Goal: Check status: Check status

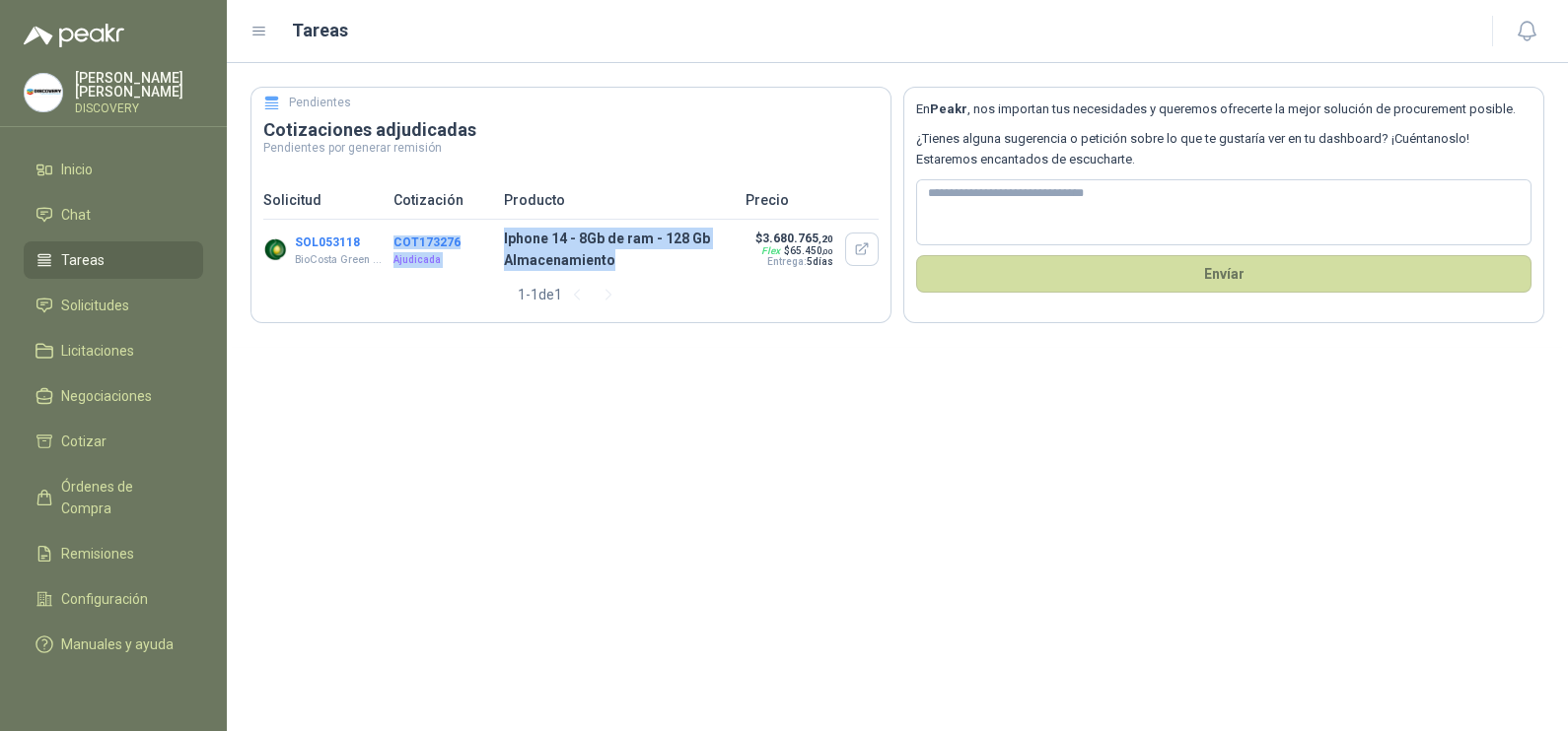
drag, startPoint x: 626, startPoint y: 257, endPoint x: 443, endPoint y: 219, distance: 186.9
click at [443, 220] on div "SOL053118 BioCosta [PERSON_NAME] Energy S.A.S COT173276 Ajudicada Iphone 14 - 8…" at bounding box center [571, 250] width 616 height 59
drag, startPoint x: 443, startPoint y: 219, endPoint x: 419, endPoint y: 214, distance: 24.5
click at [419, 214] on div "Solicitud Cotización Producto Precio" at bounding box center [571, 200] width 616 height 39
click at [316, 236] on button "SOL053118" at bounding box center [327, 243] width 65 height 14
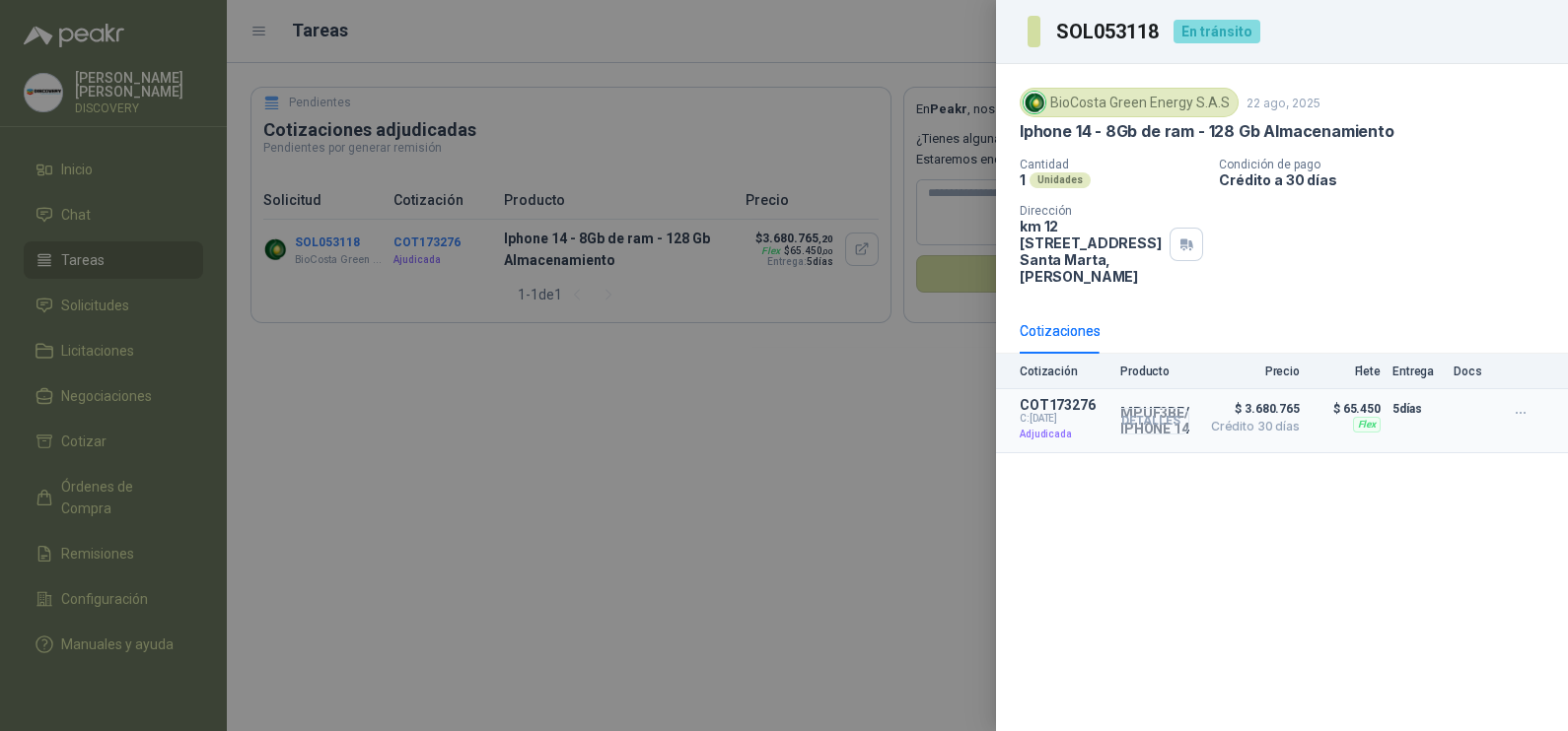
click at [1152, 427] on button "Detalles" at bounding box center [1143, 421] width 93 height 27
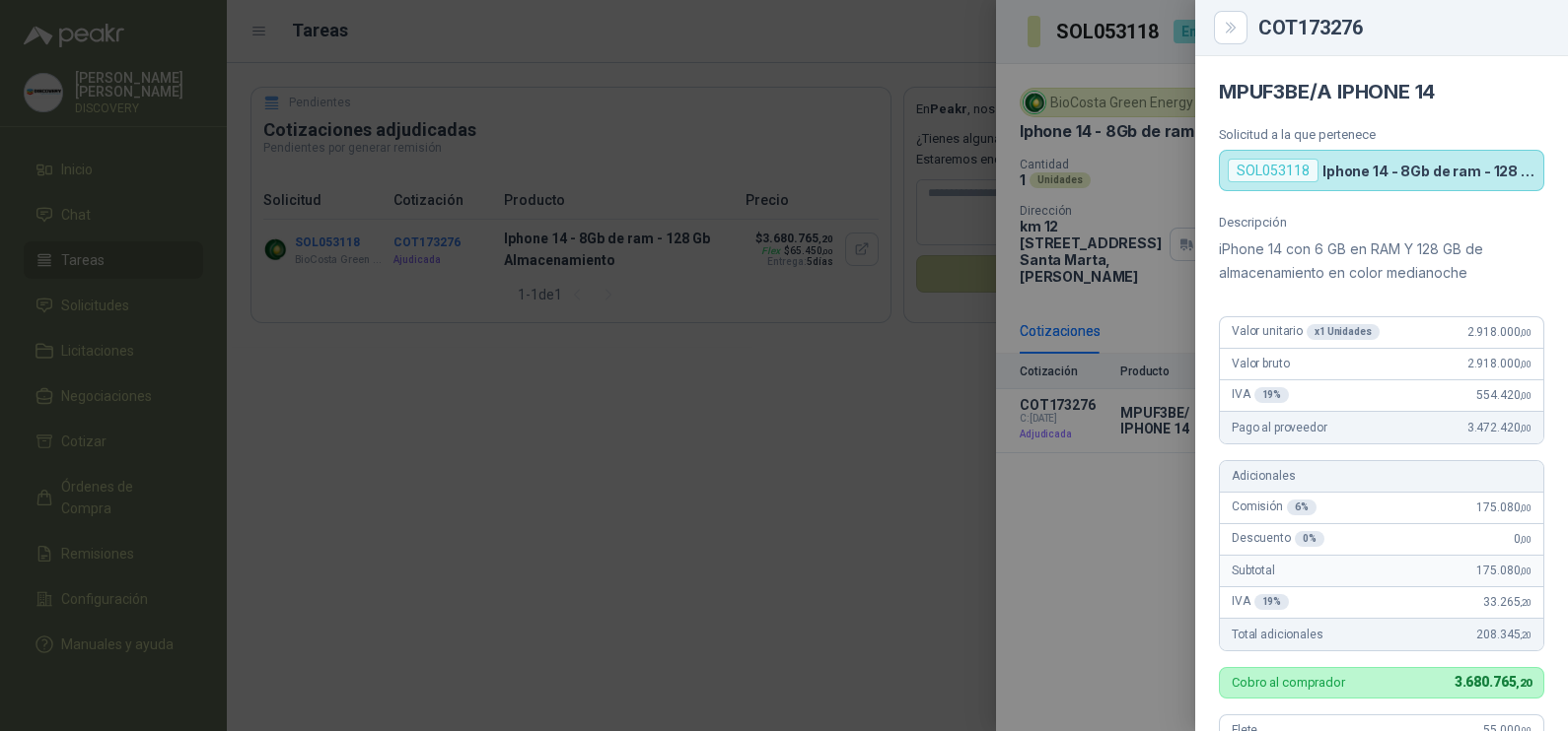
scroll to position [551, 0]
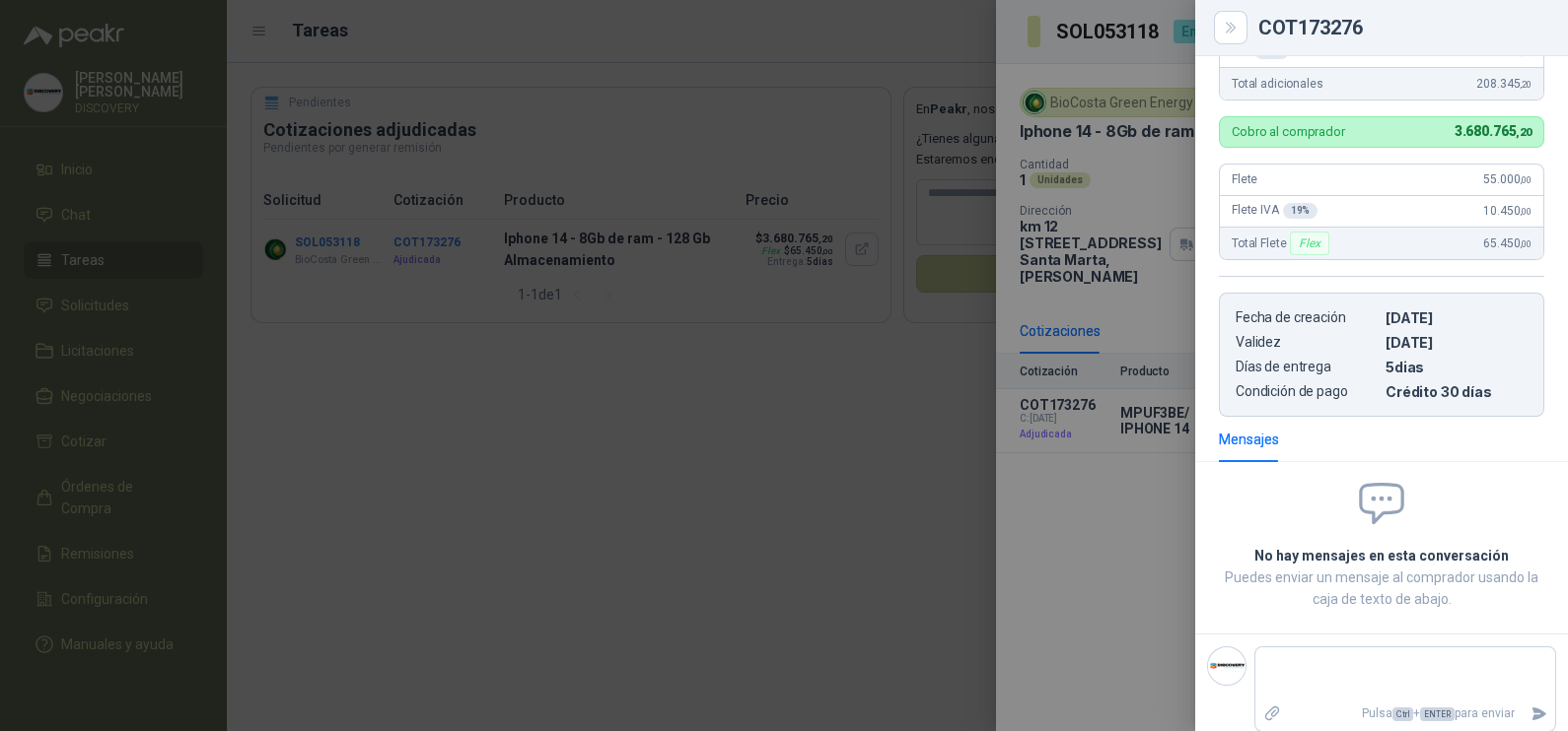
drag, startPoint x: 704, startPoint y: 402, endPoint x: 764, endPoint y: 445, distance: 73.8
click at [705, 402] on div at bounding box center [784, 366] width 1568 height 731
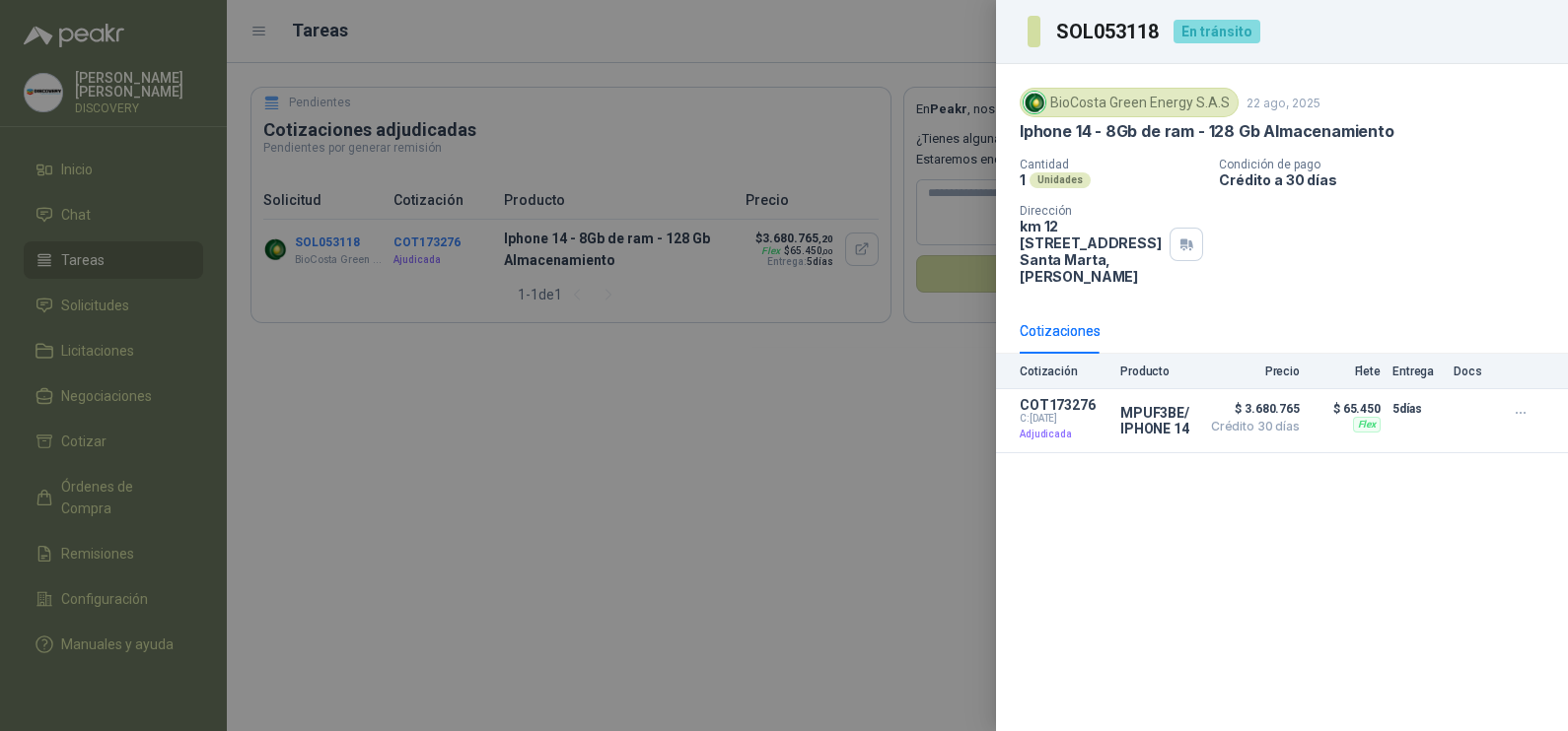
click at [1220, 25] on div "En tránsito" at bounding box center [1217, 32] width 87 height 24
click at [1058, 404] on p "COT173276" at bounding box center [1064, 405] width 89 height 16
click at [760, 375] on div at bounding box center [784, 366] width 1568 height 731
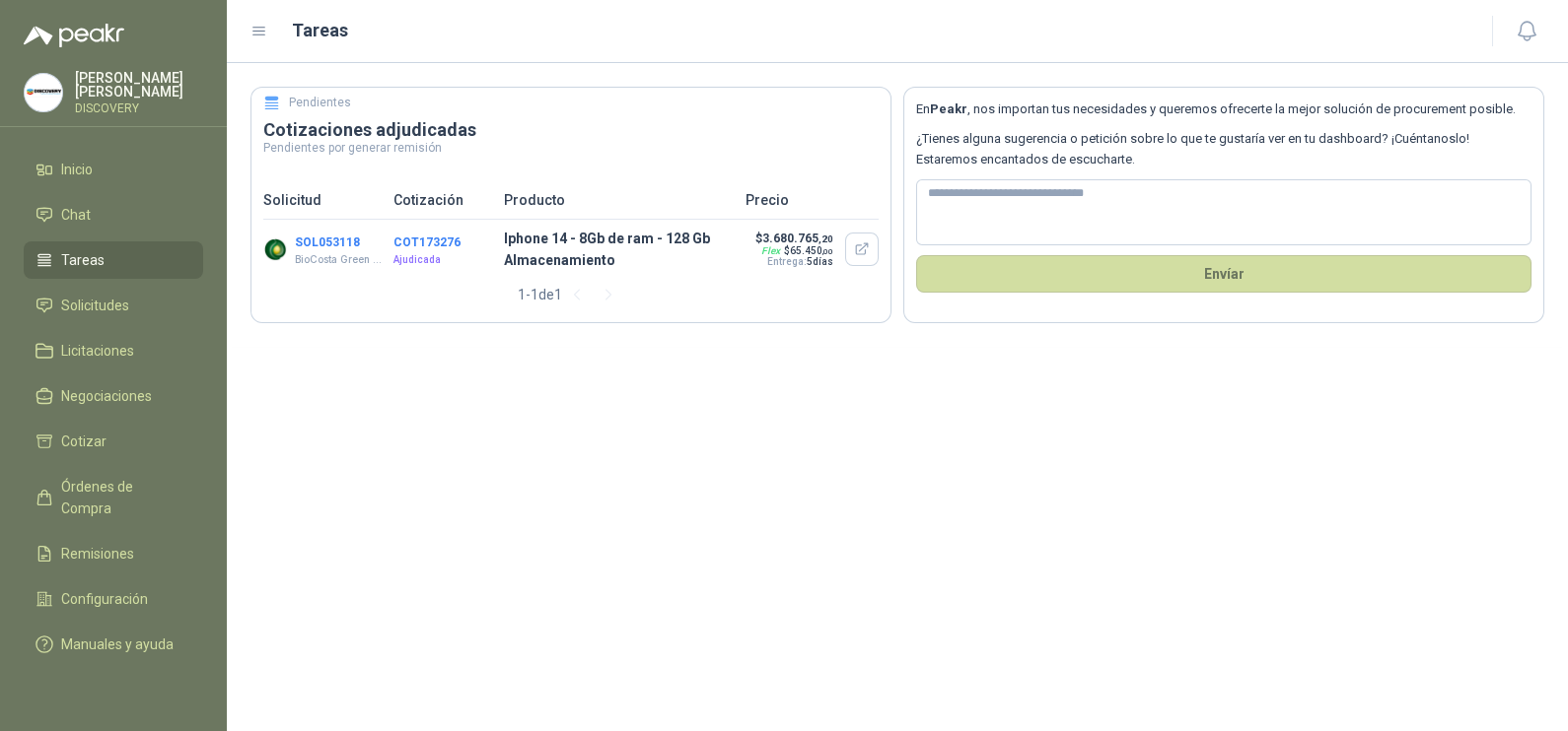
click at [431, 245] on button "COT173276" at bounding box center [427, 243] width 67 height 14
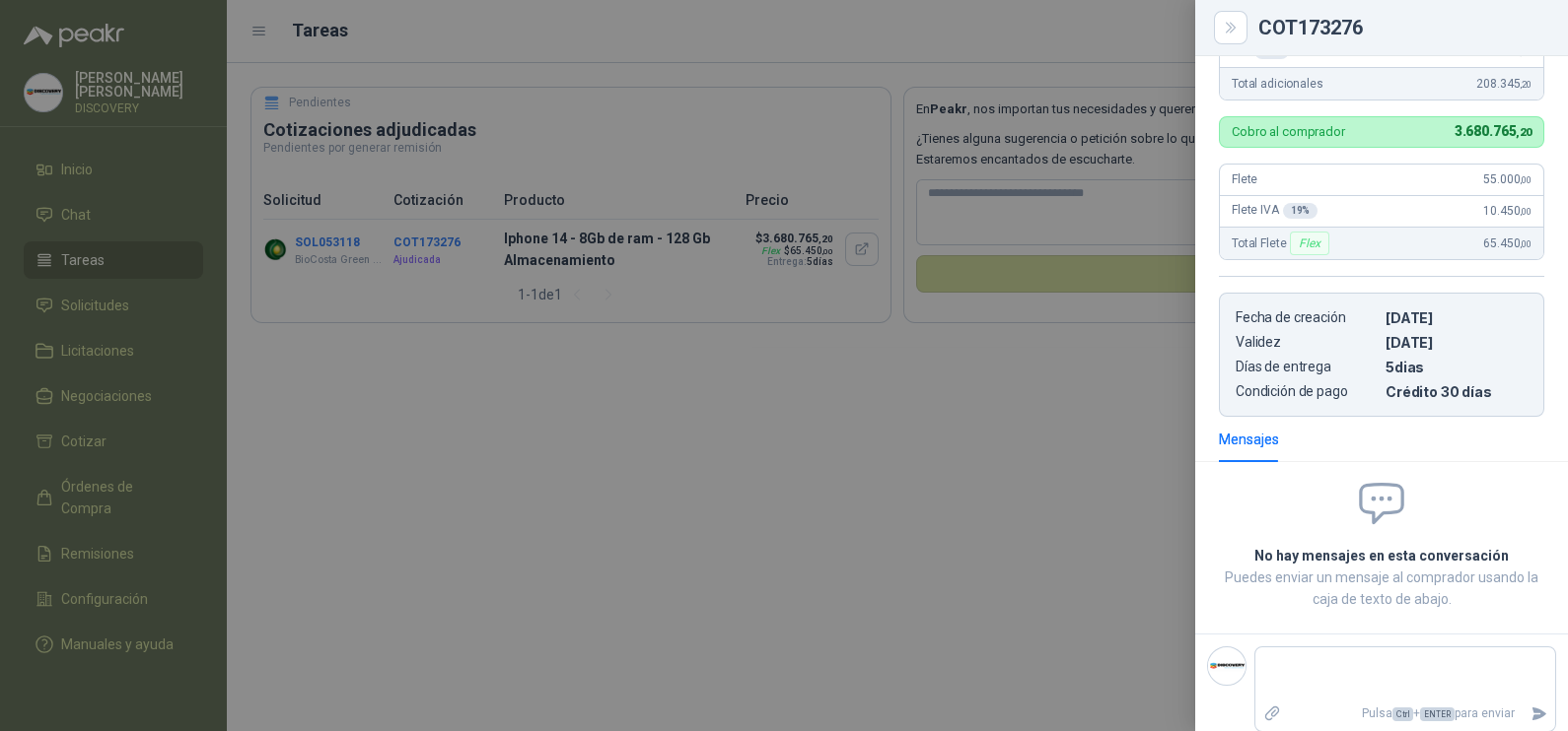
scroll to position [0, 0]
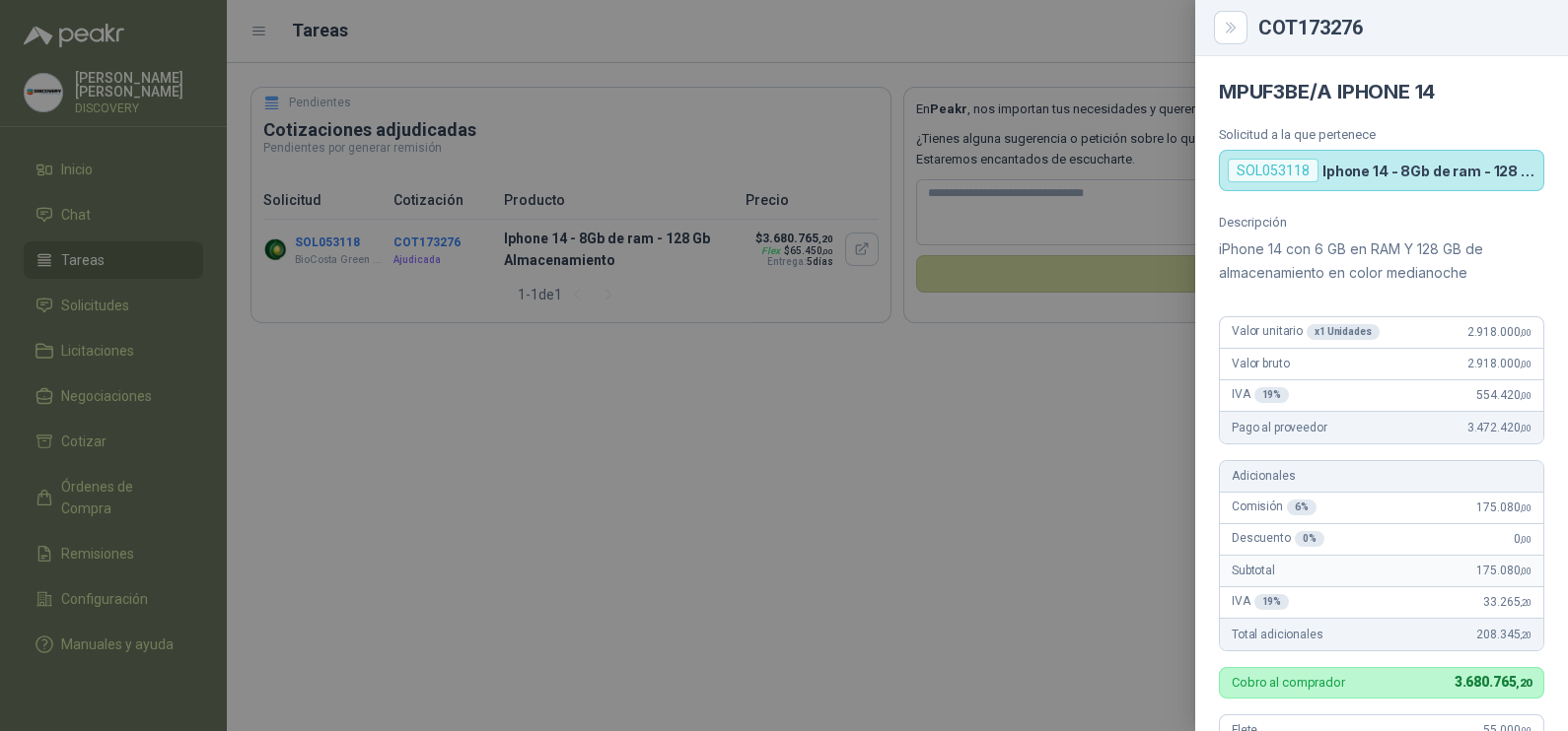
click at [1312, 172] on div "SOL053118" at bounding box center [1274, 170] width 91 height 24
click at [1307, 172] on div "SOL053118" at bounding box center [1274, 170] width 91 height 24
click at [1293, 164] on div "SOL053118" at bounding box center [1274, 170] width 91 height 24
click at [1228, 20] on icon "Close" at bounding box center [1231, 28] width 17 height 17
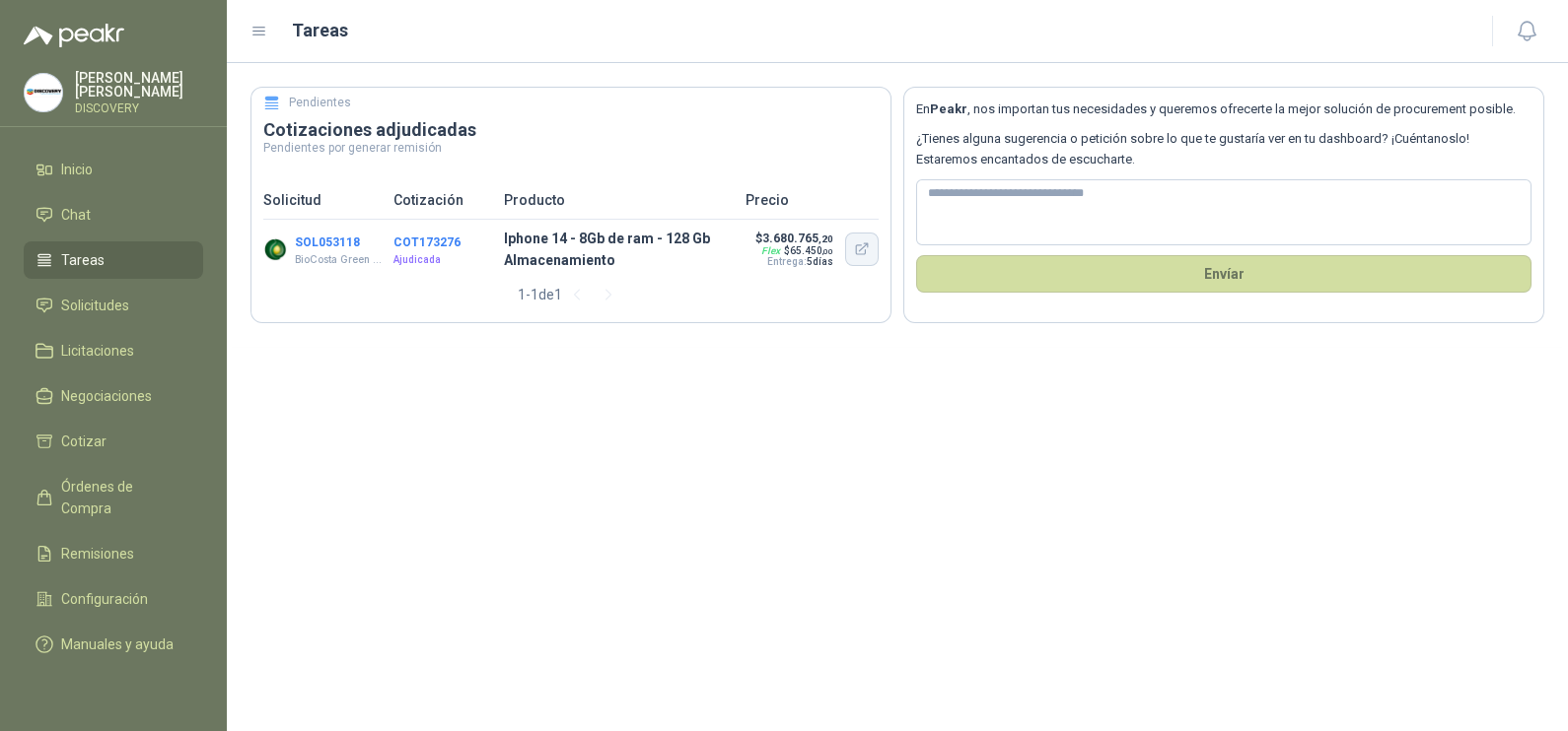
click at [853, 254] on button "button" at bounding box center [862, 250] width 34 height 34
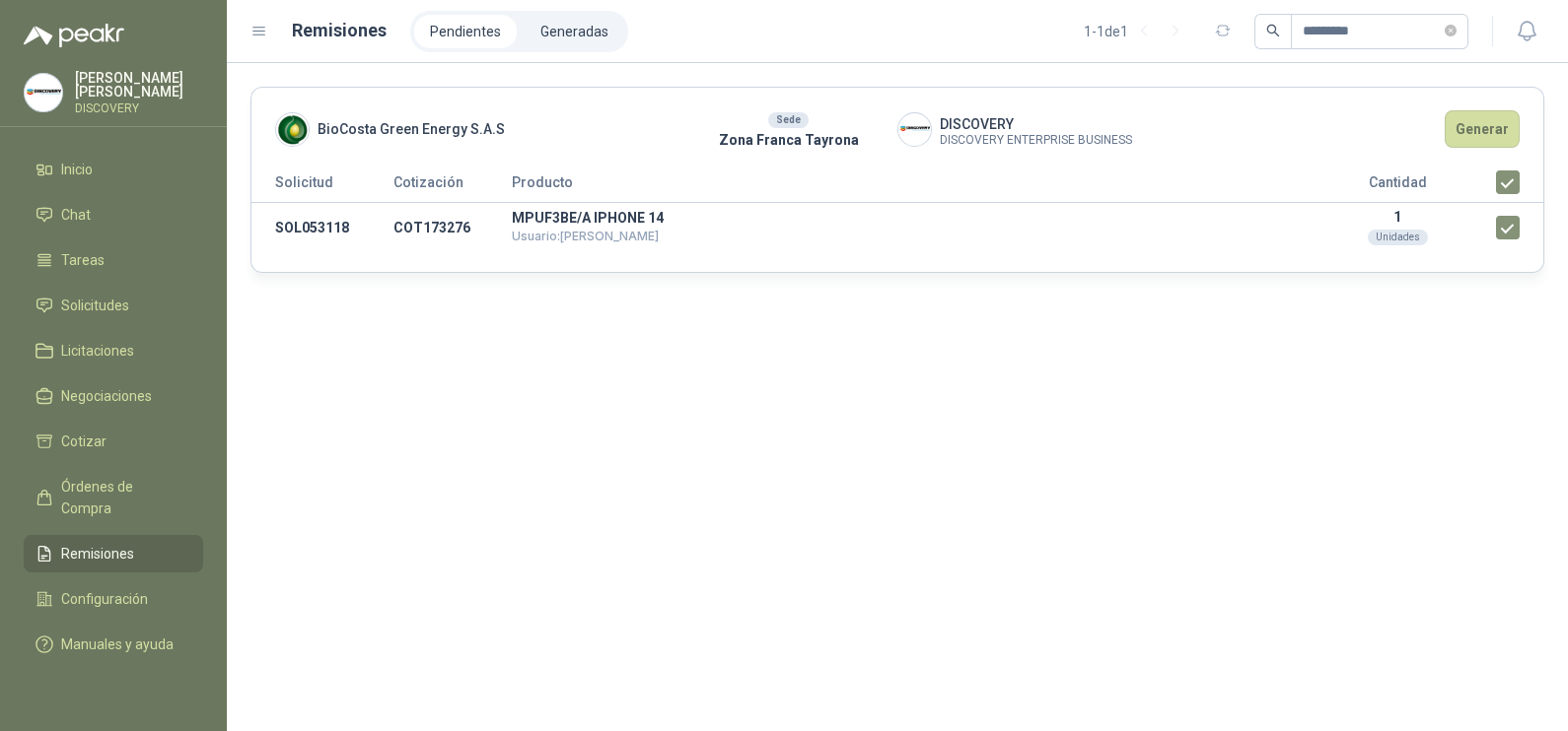
click at [772, 118] on div "Sede" at bounding box center [788, 120] width 41 height 16
click at [440, 128] on span "BioCosta Green Energy S.A.S" at bounding box center [410, 129] width 187 height 22
click at [456, 185] on th "Cotización" at bounding box center [452, 186] width 118 height 33
click at [516, 237] on span "Usuario: Sandra Gutiérrez Caro" at bounding box center [585, 236] width 147 height 15
click at [571, 27] on li "Generadas" at bounding box center [574, 32] width 99 height 34
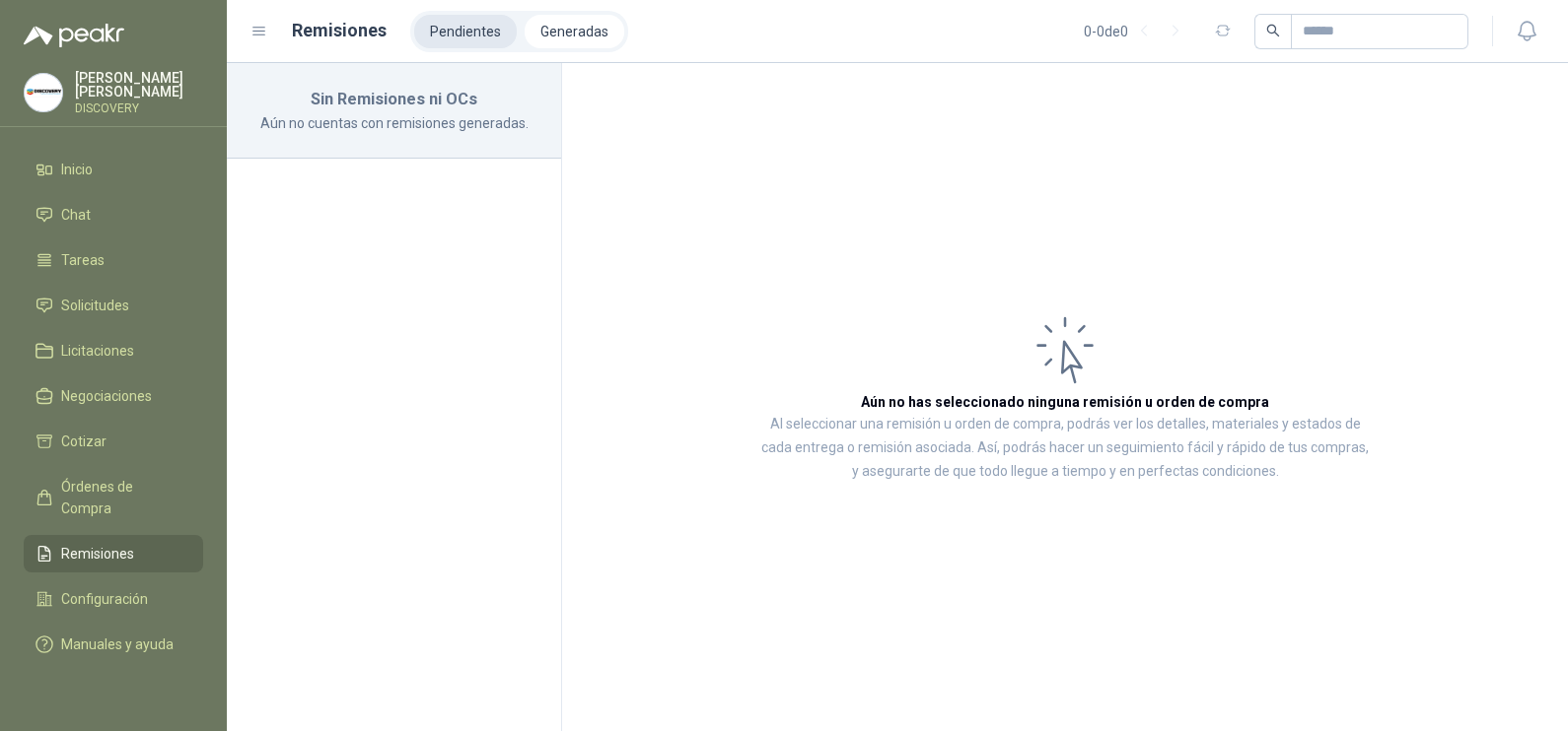
click at [503, 35] on li "Pendientes" at bounding box center [465, 32] width 102 height 34
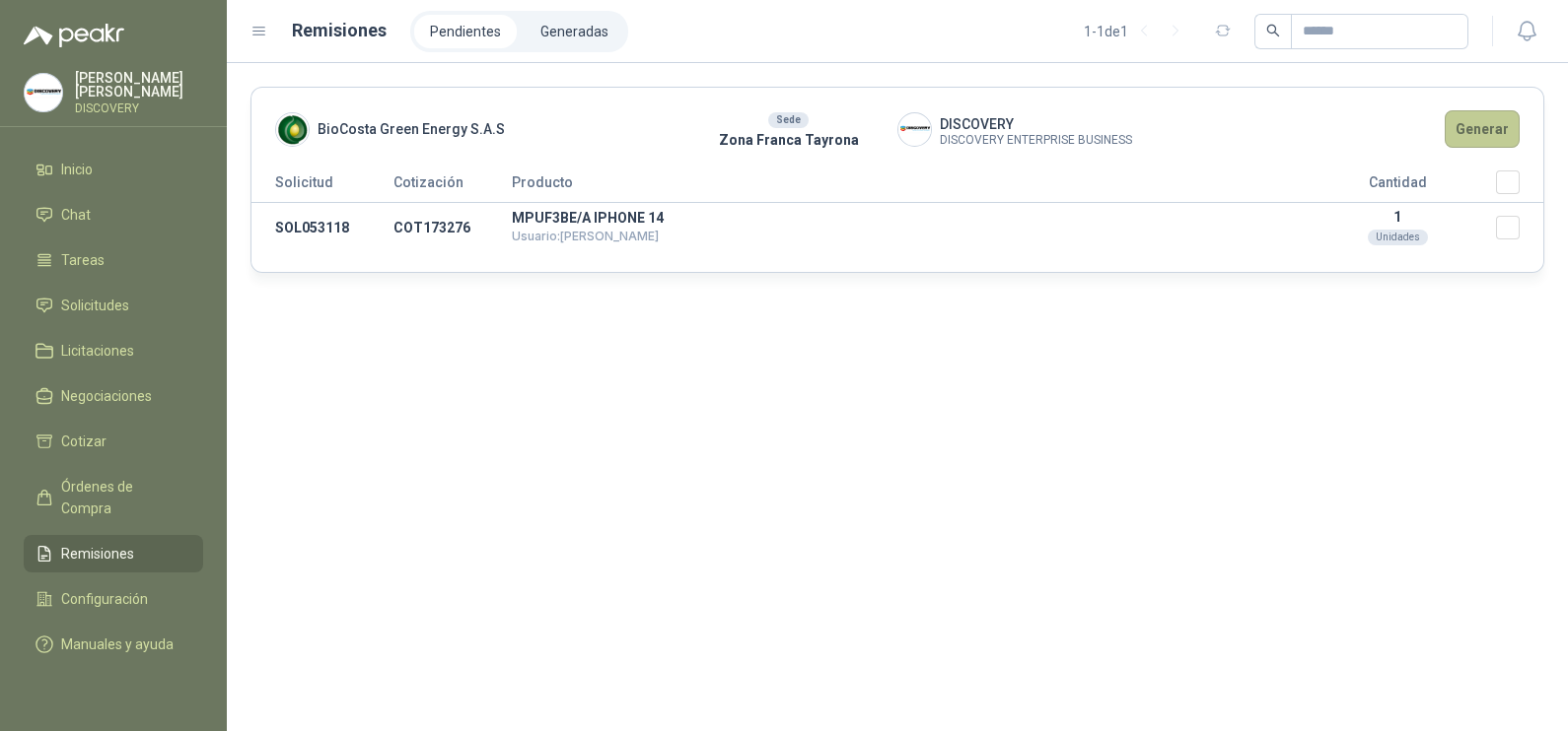
click at [1478, 119] on button "Generar" at bounding box center [1483, 129] width 75 height 38
click at [1491, 138] on button "Generar" at bounding box center [1483, 129] width 75 height 38
click at [1492, 138] on button "Generar" at bounding box center [1483, 129] width 75 height 38
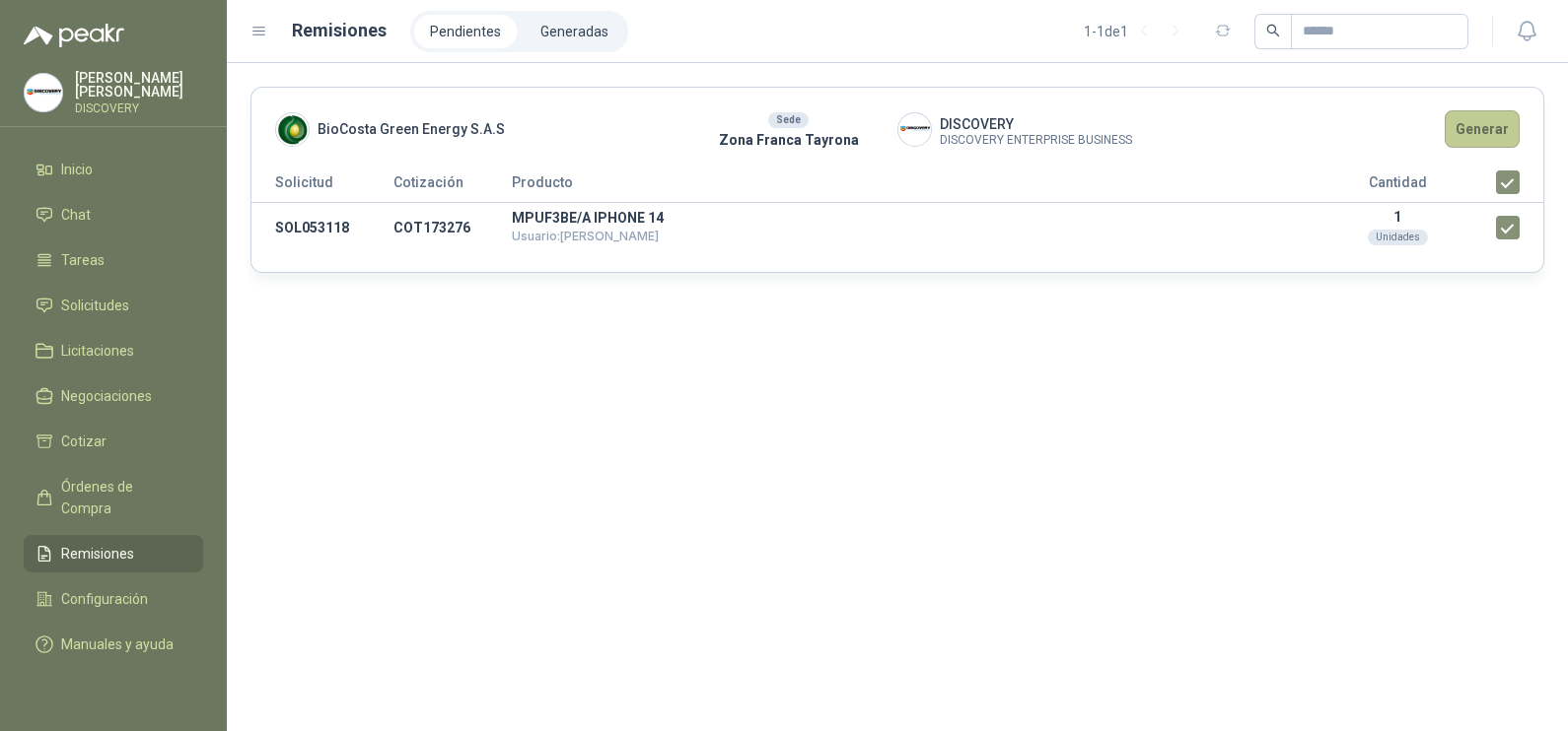
click at [1492, 128] on button "Generar" at bounding box center [1483, 129] width 75 height 38
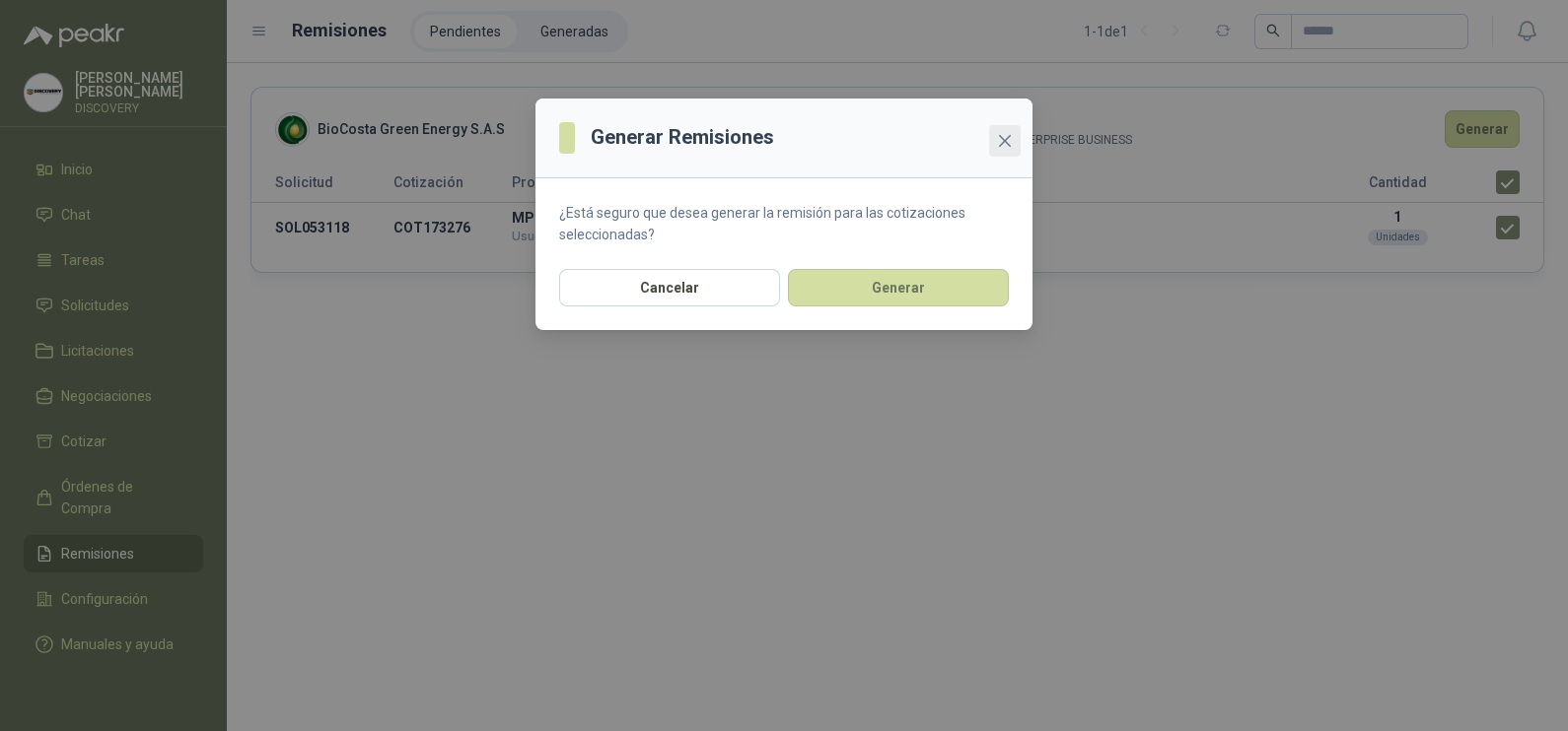
click at [1015, 141] on span "Close" at bounding box center [1005, 141] width 32 height 16
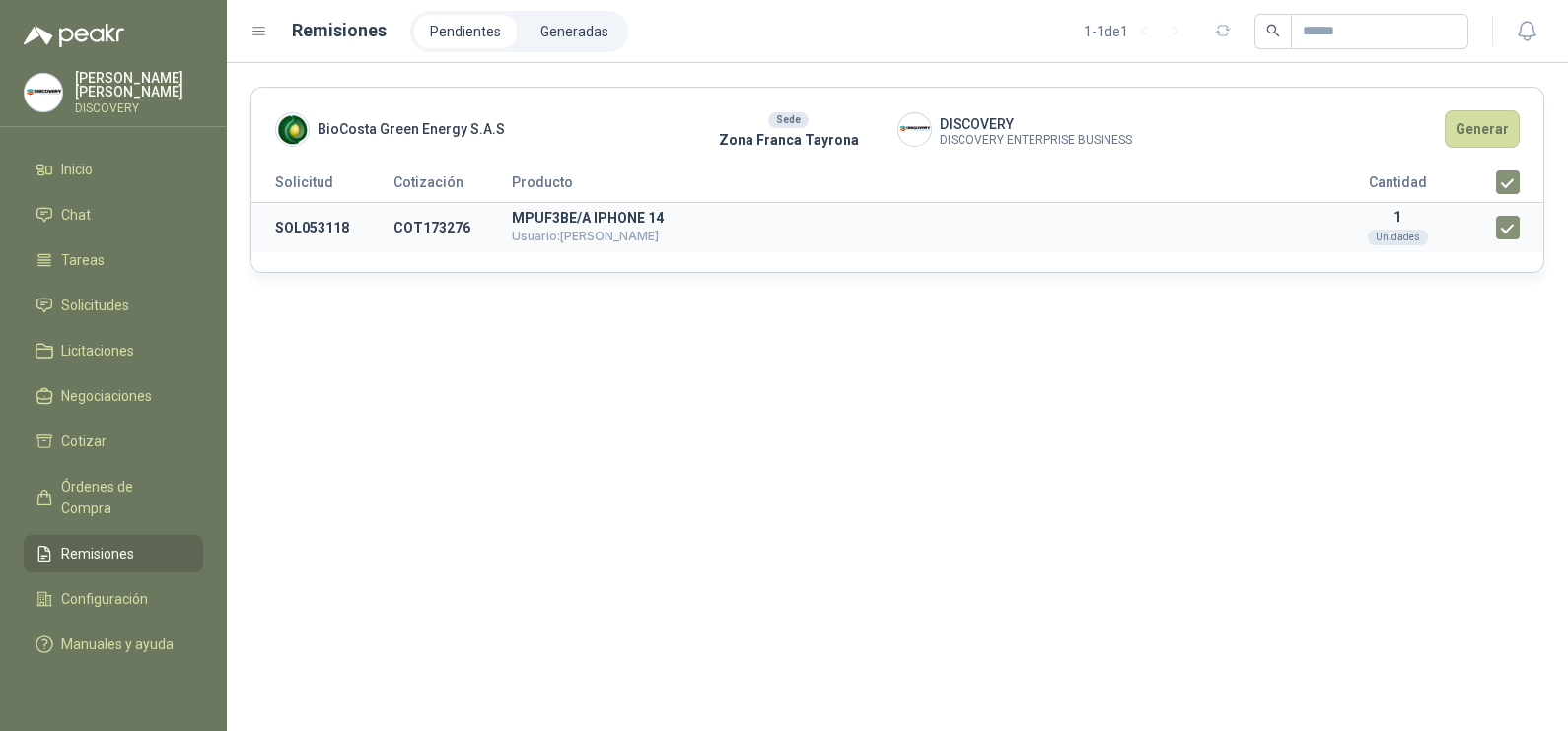
click at [594, 235] on span "Usuario: Sandra Gutiérrez Caro" at bounding box center [585, 236] width 147 height 15
drag, startPoint x: 373, startPoint y: 230, endPoint x: 363, endPoint y: 229, distance: 10.0
click at [368, 230] on td "SOL053118" at bounding box center [322, 228] width 142 height 51
click at [90, 294] on span "Solicitudes" at bounding box center [95, 305] width 68 height 22
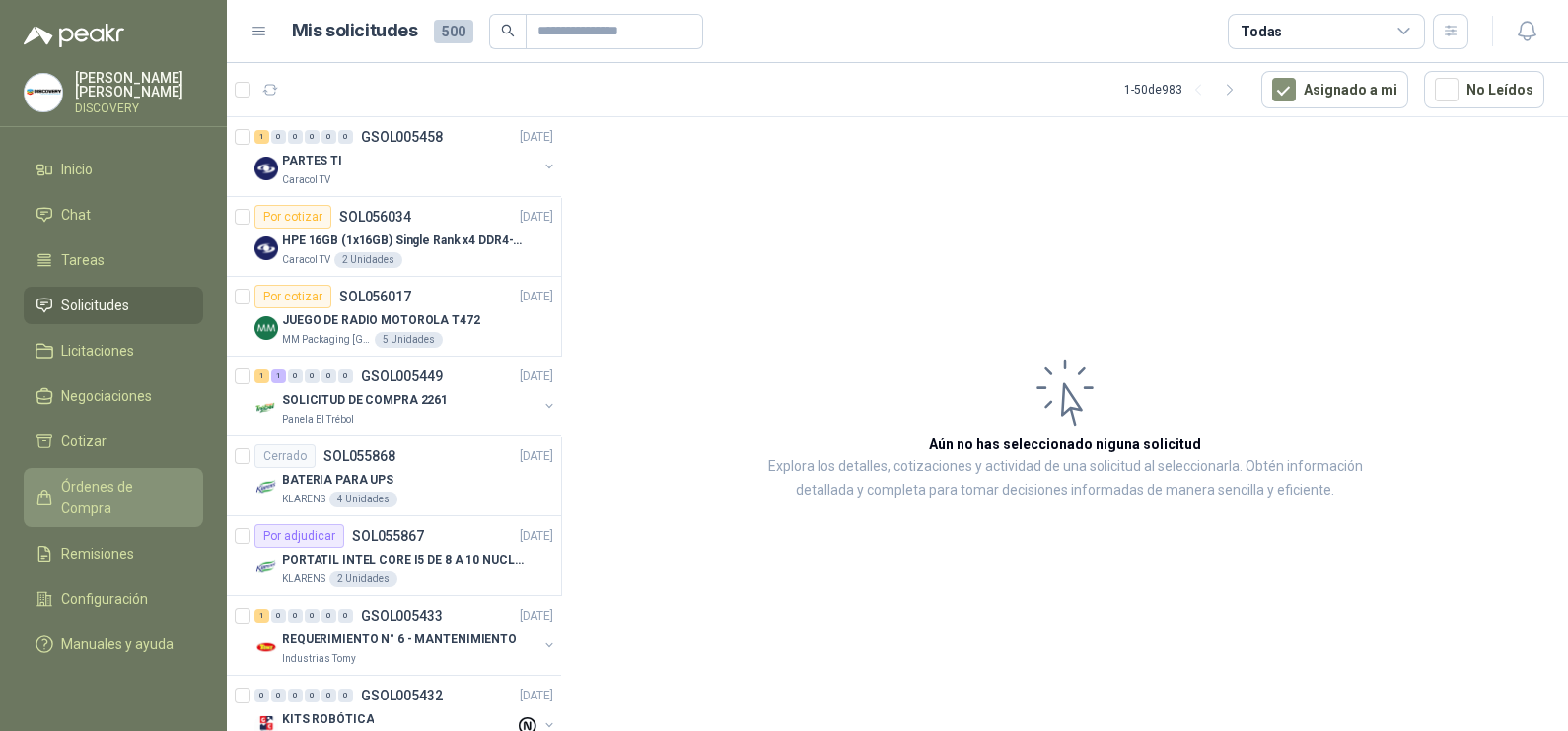
click at [85, 487] on span "Órdenes de Compra" at bounding box center [123, 498] width 123 height 44
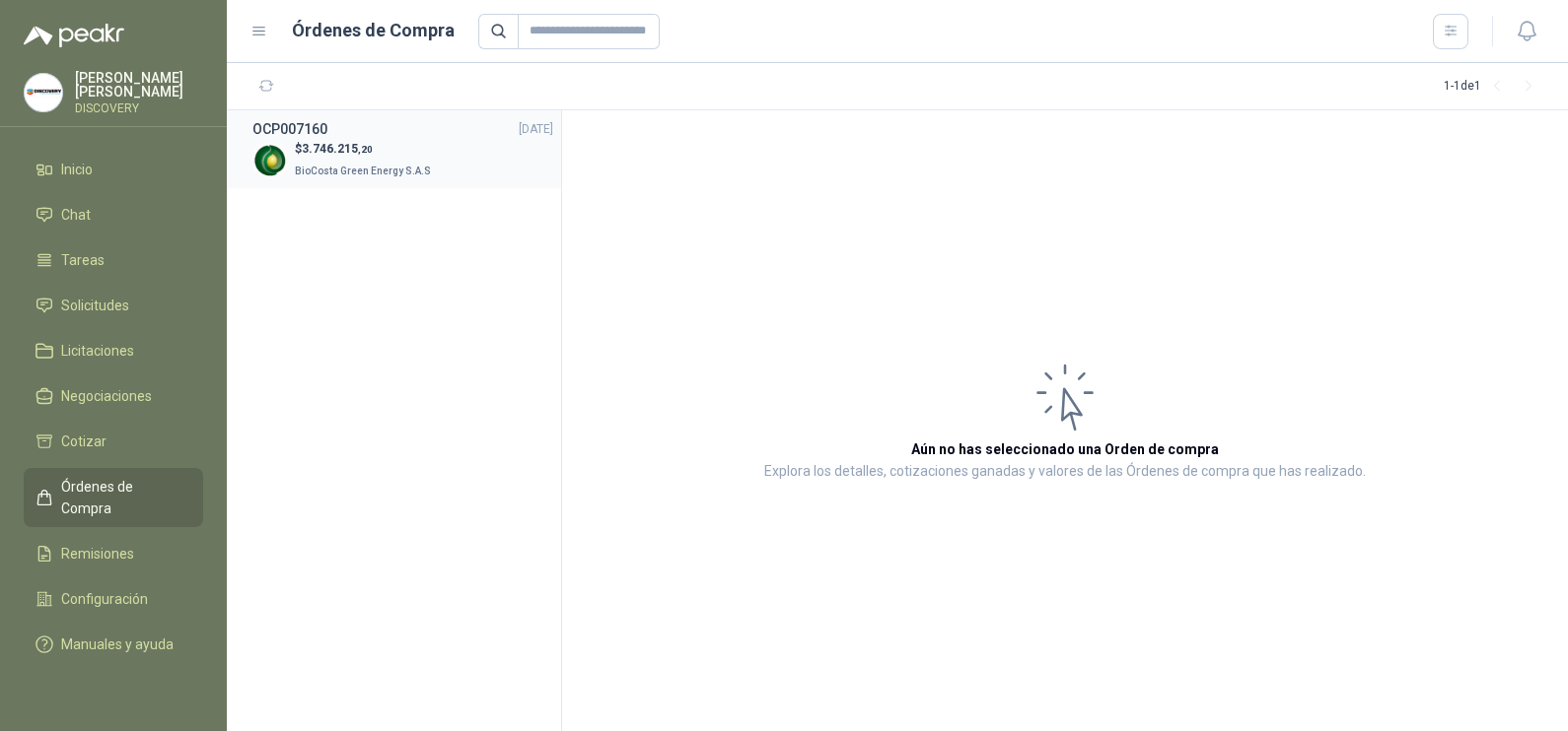
click at [360, 165] on span "BioCosta Green Energy S.A.S" at bounding box center [362, 170] width 136 height 11
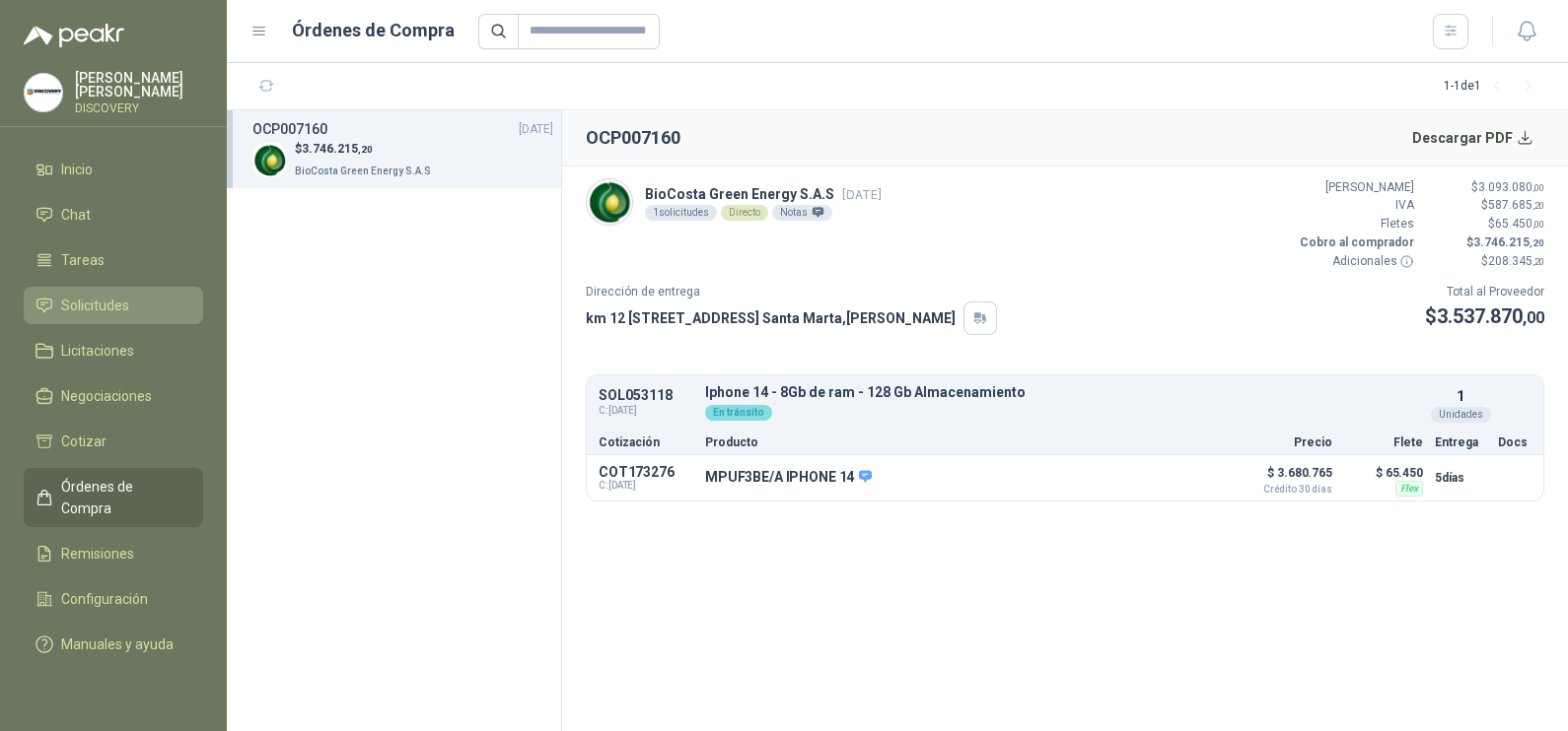
click at [101, 296] on span "Solicitudes" at bounding box center [95, 305] width 68 height 22
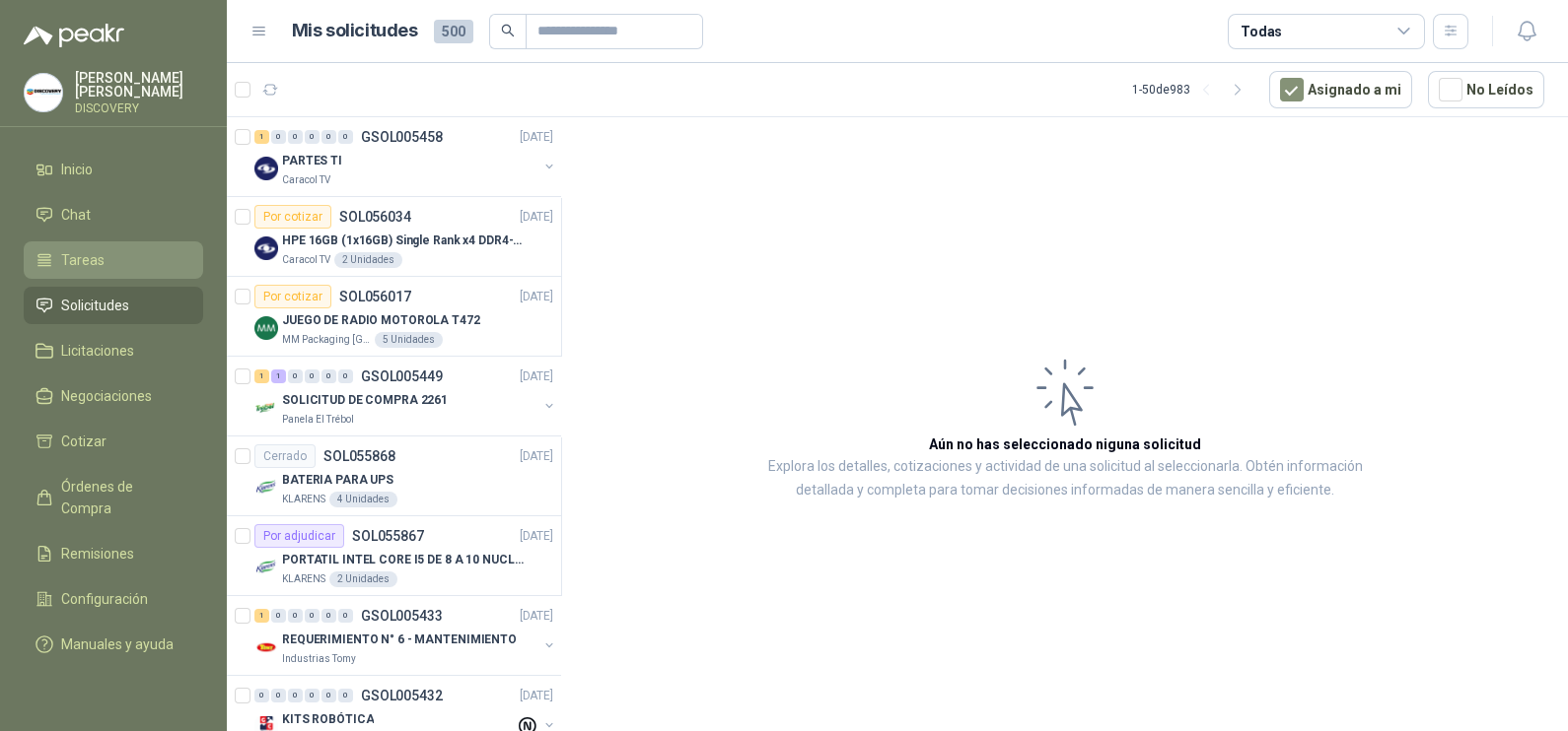
click at [112, 263] on li "Tareas" at bounding box center [113, 261] width 156 height 22
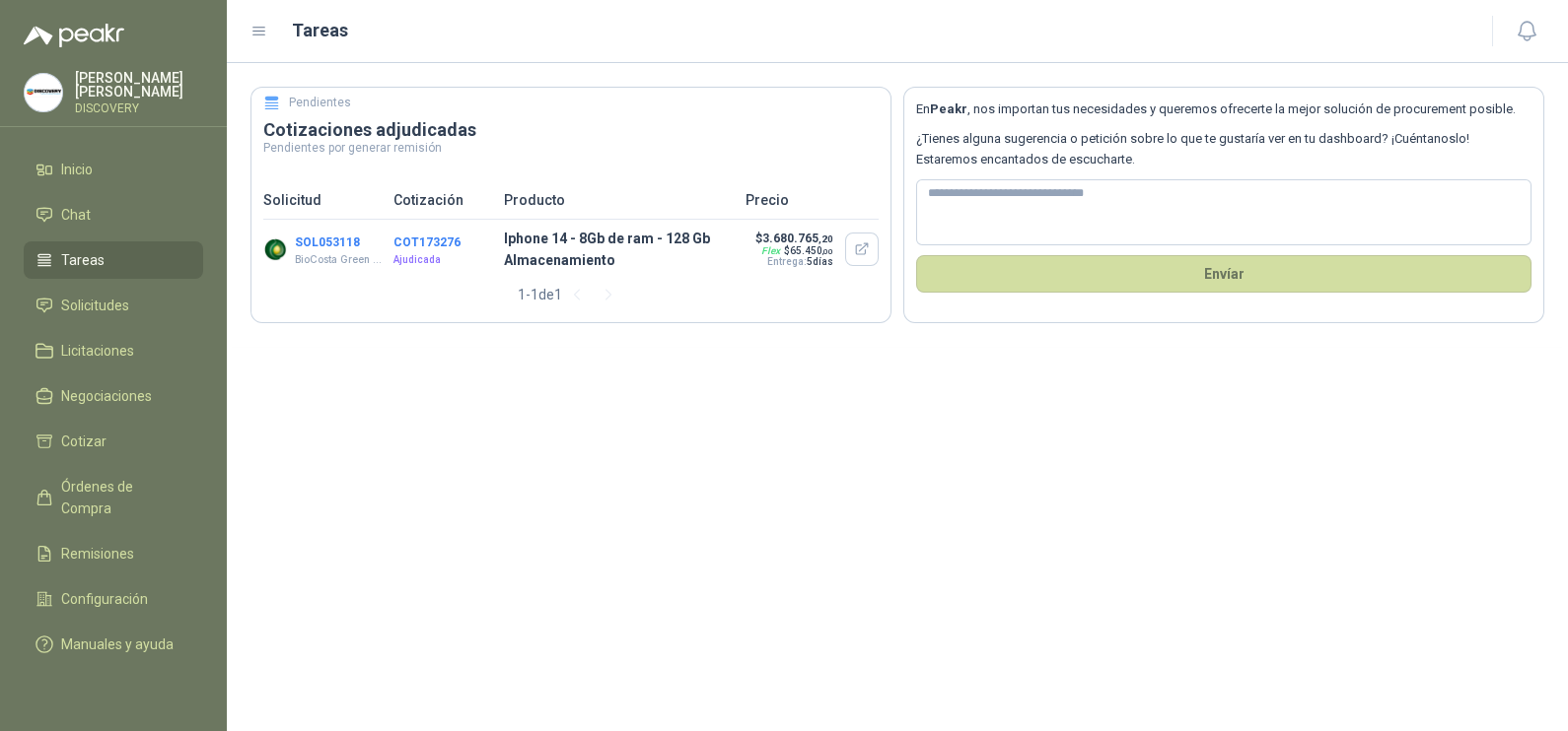
click at [443, 241] on button "COT173276" at bounding box center [427, 243] width 67 height 14
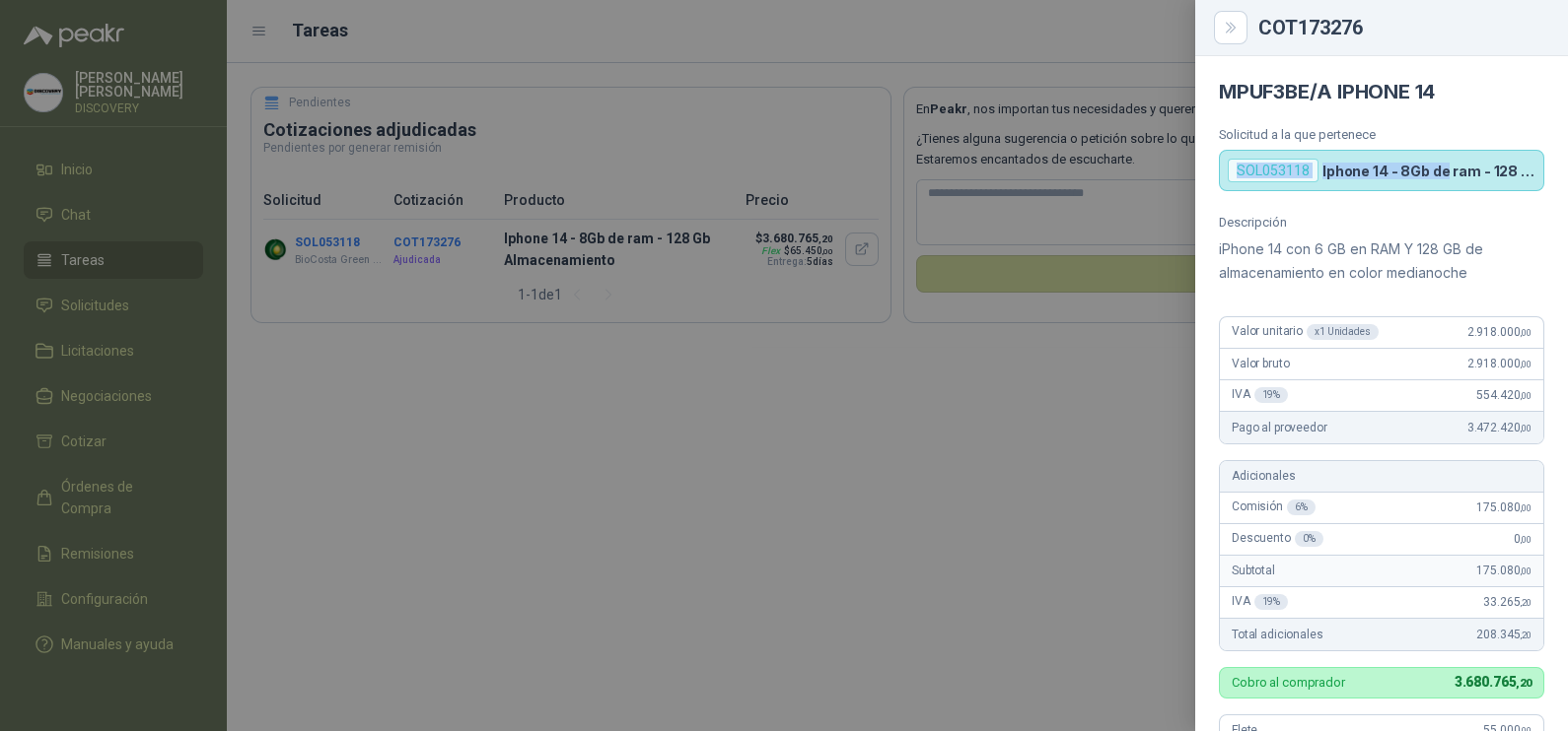
drag, startPoint x: 1232, startPoint y: 167, endPoint x: 1442, endPoint y: 180, distance: 210.4
click at [1442, 180] on div "SOL053118 Iphone 14 - 8Gb de ram - 128 Gb Almacenamiento" at bounding box center [1382, 170] width 325 height 42
click at [1443, 182] on div "SOL053118 Iphone 14 - 8Gb de ram - 128 Gb Almacenamiento" at bounding box center [1382, 170] width 325 height 42
click at [1371, 235] on div "Descripción iPhone 14 con 6 GB en RAM Y 128 GB de almacenamiento en color media…" at bounding box center [1382, 250] width 325 height 70
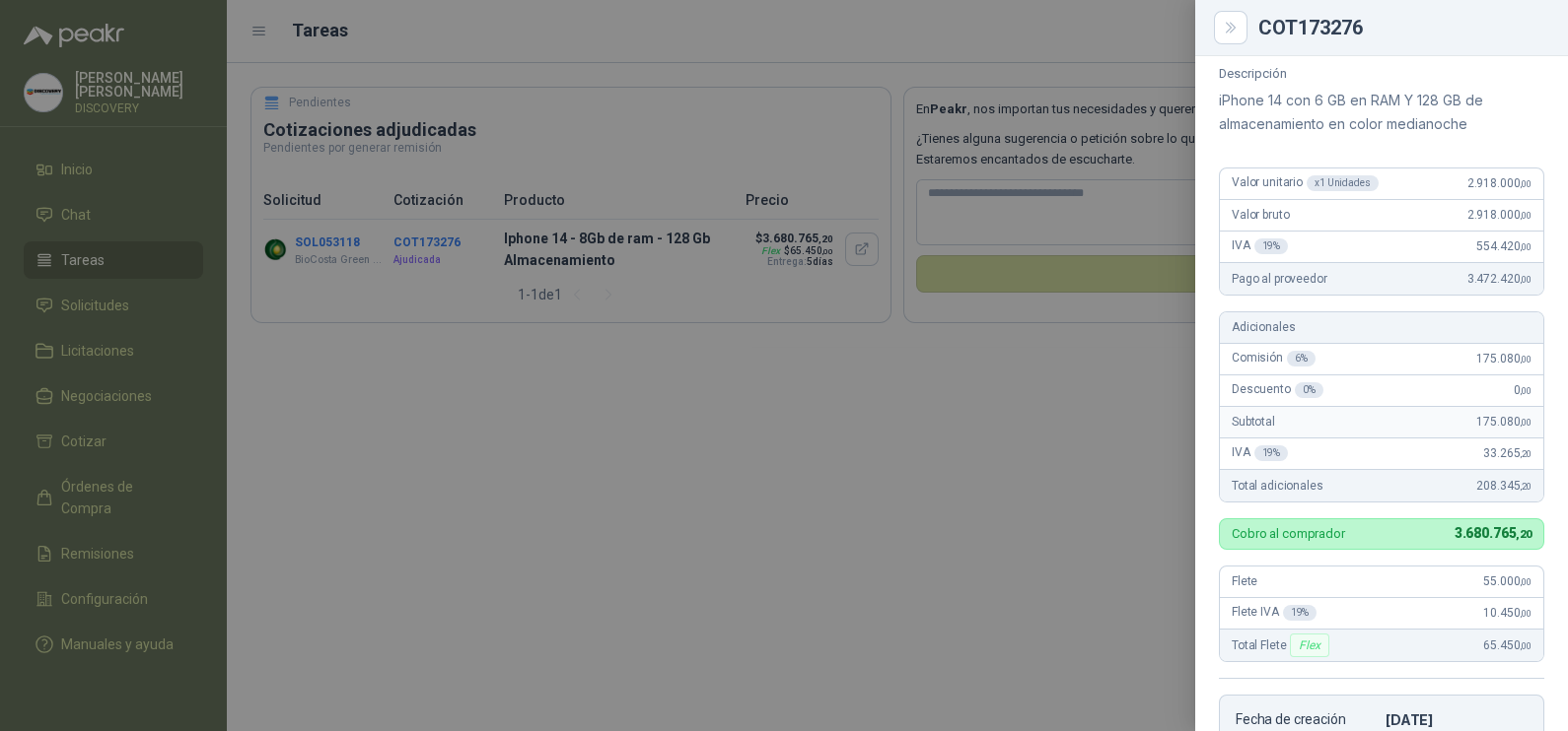
scroll to position [561, 0]
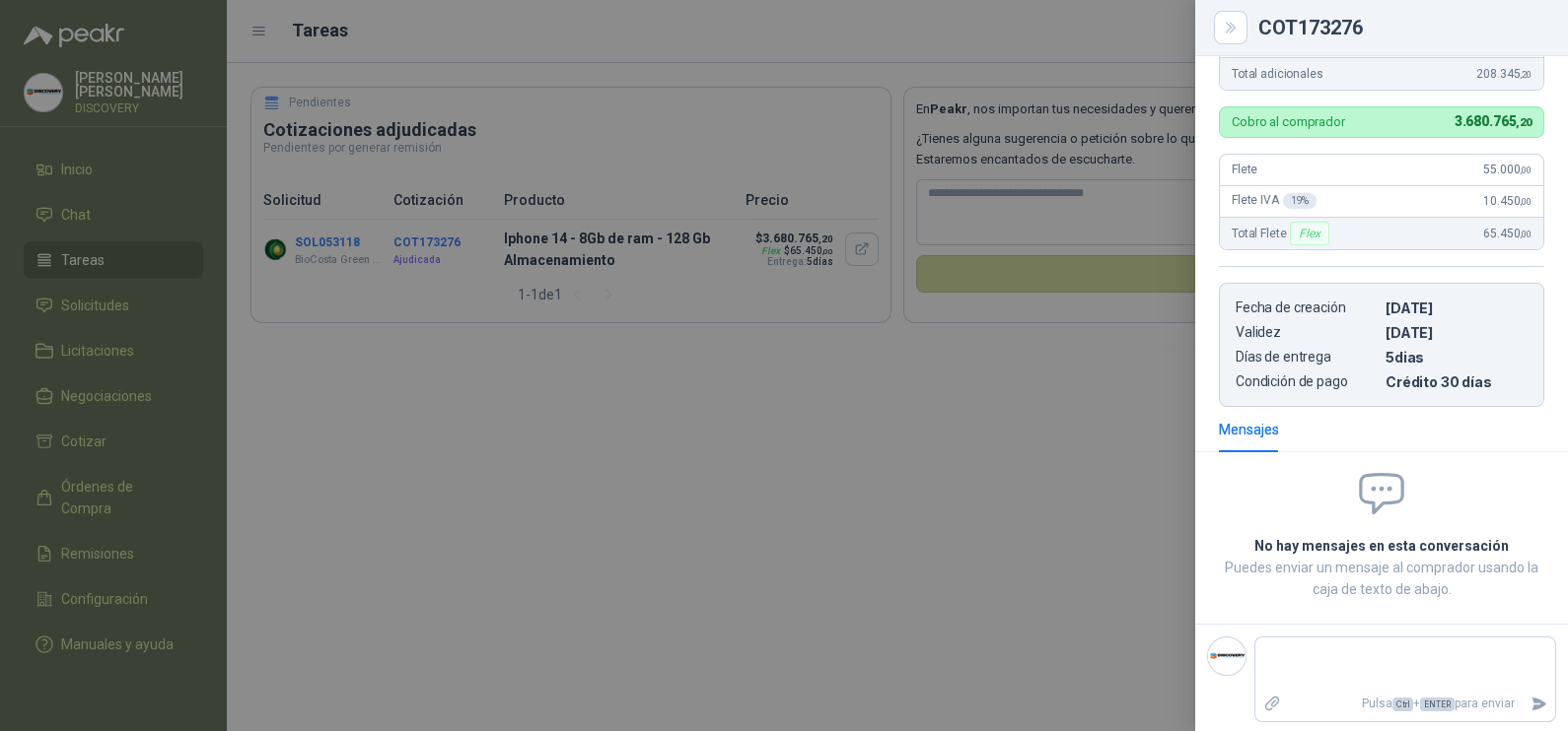
click at [803, 414] on div at bounding box center [784, 366] width 1568 height 731
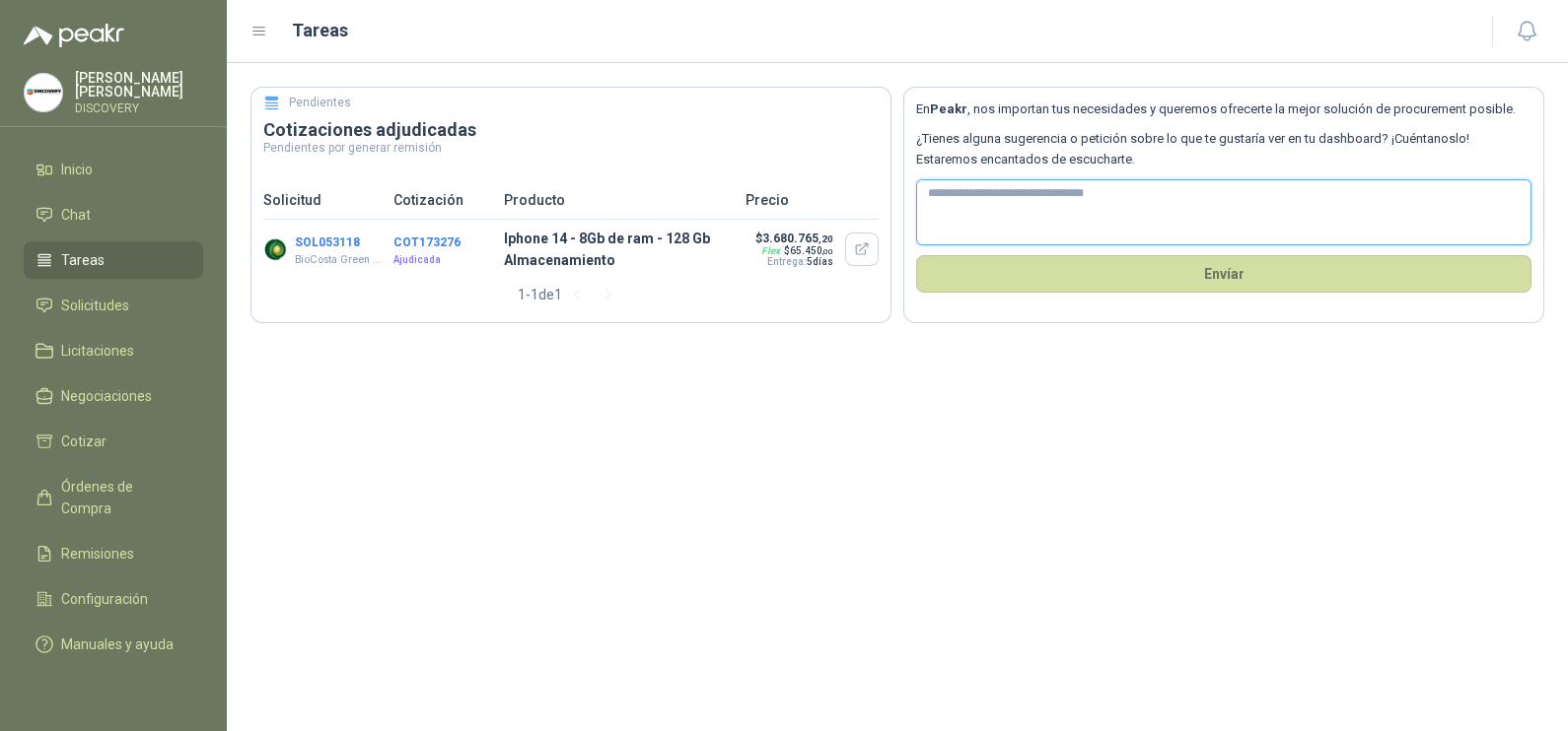
click at [1025, 191] on textarea at bounding box center [1223, 212] width 616 height 66
click at [449, 207] on p "Cotización" at bounding box center [442, 200] width 98 height 22
click at [290, 194] on p "Solicitud" at bounding box center [322, 200] width 118 height 22
click at [367, 109] on div "Pendientes" at bounding box center [571, 106] width 616 height 25
click at [399, 143] on p "Pendientes por generar remisión" at bounding box center [571, 148] width 616 height 12
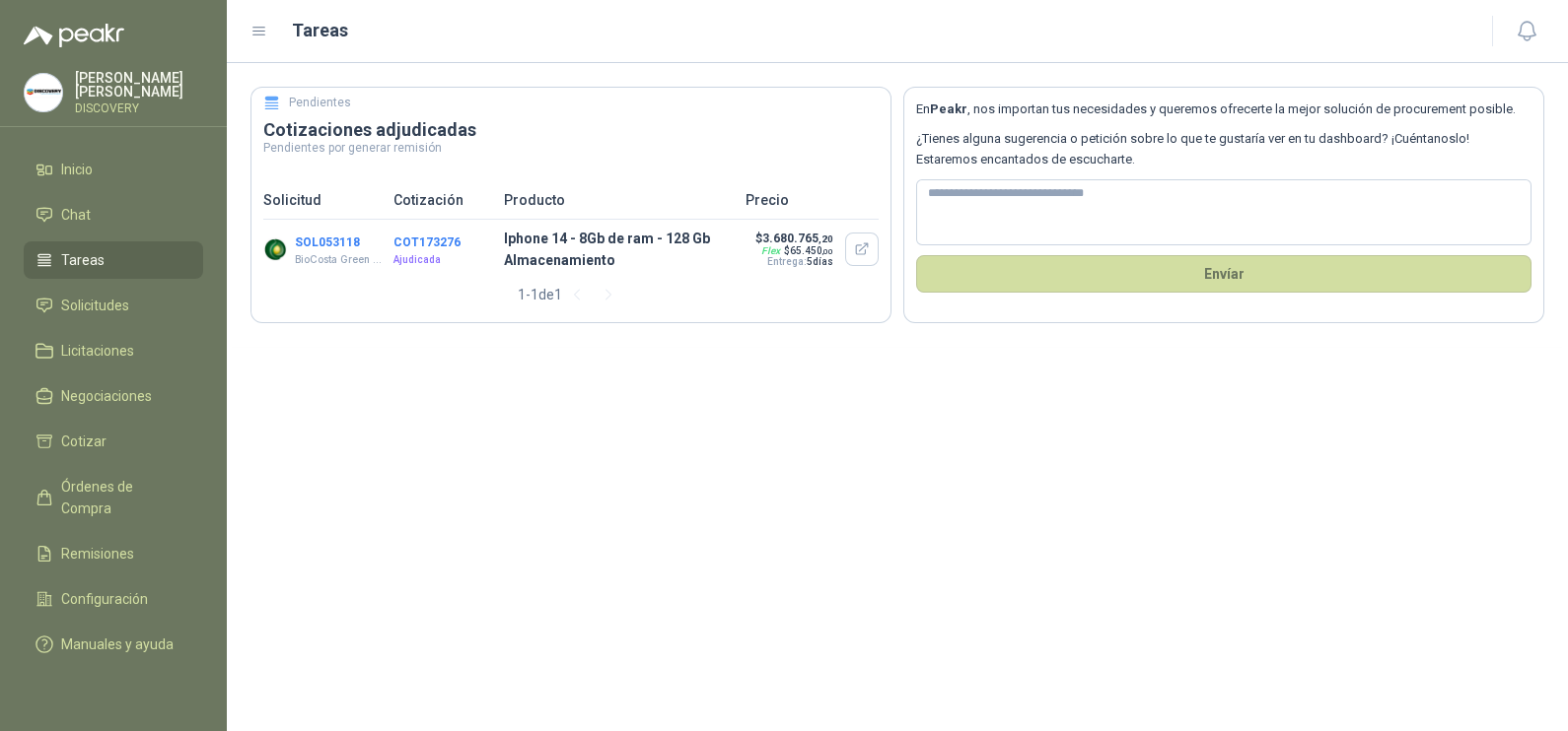
click at [310, 108] on h5 "Pendientes" at bounding box center [320, 103] width 62 height 19
click at [84, 431] on span "Cotizar" at bounding box center [84, 442] width 46 height 22
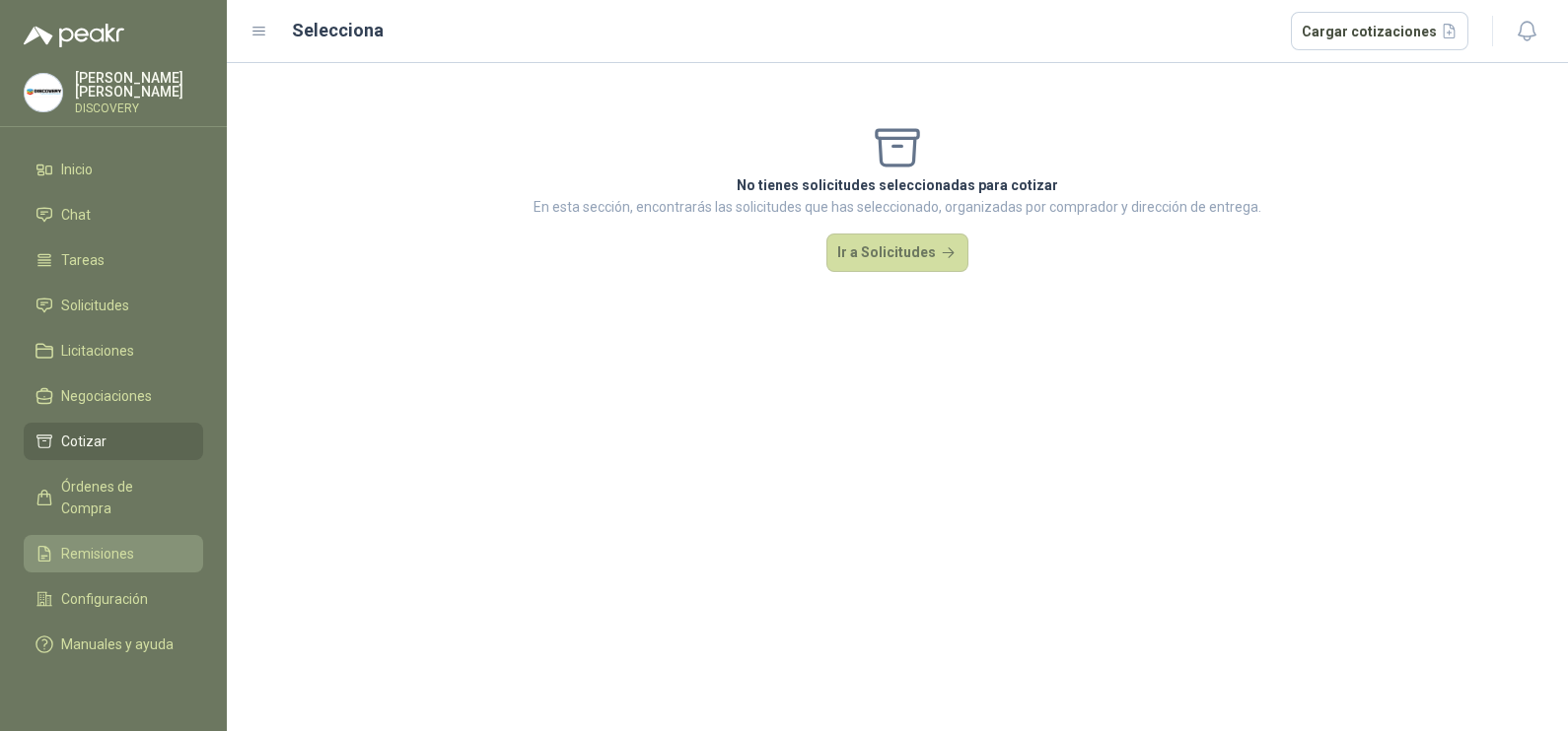
click at [93, 543] on span "Remisiones" at bounding box center [98, 554] width 73 height 22
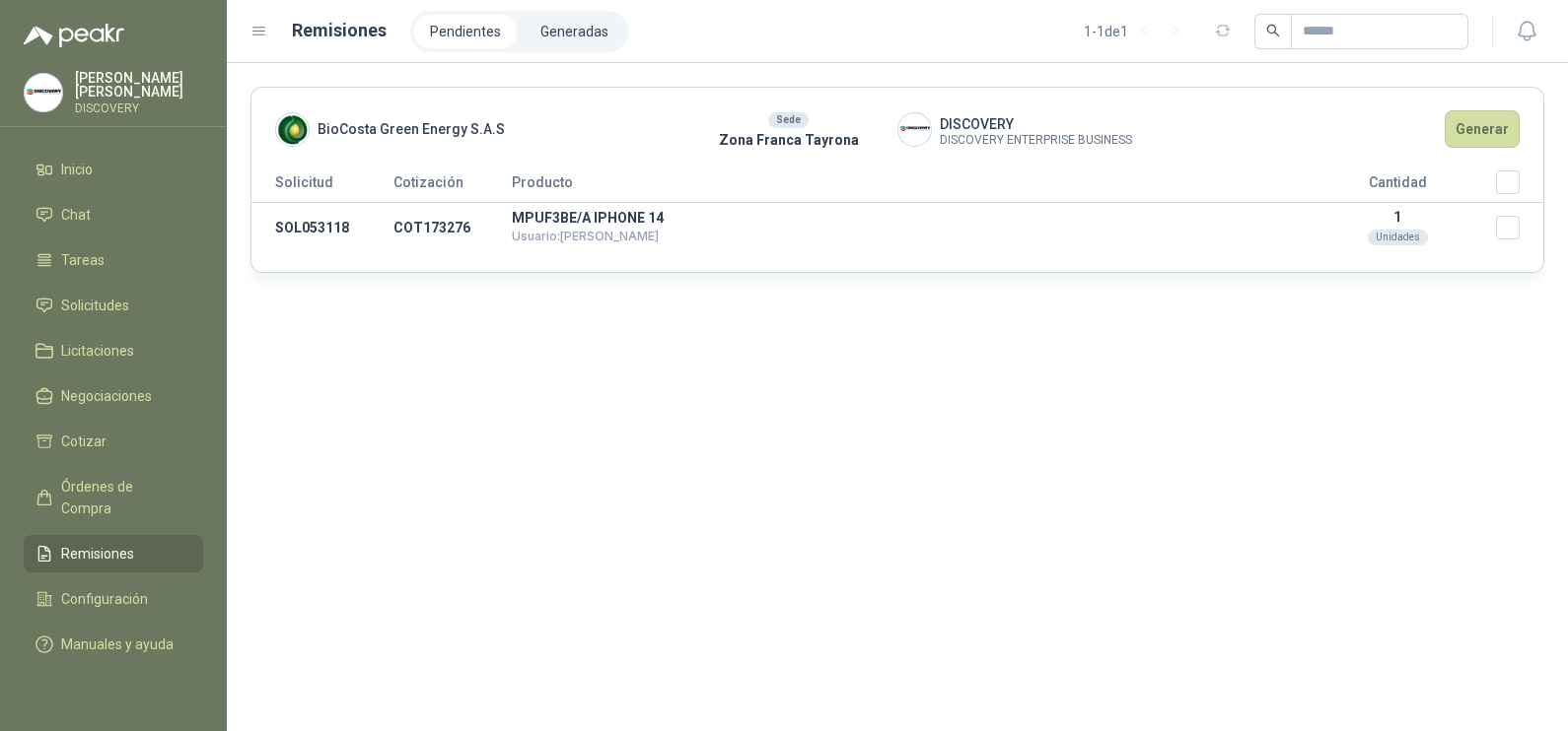
click at [794, 126] on div "Sede" at bounding box center [788, 120] width 41 height 16
click at [61, 588] on span "Configuración" at bounding box center [105, 599] width 87 height 22
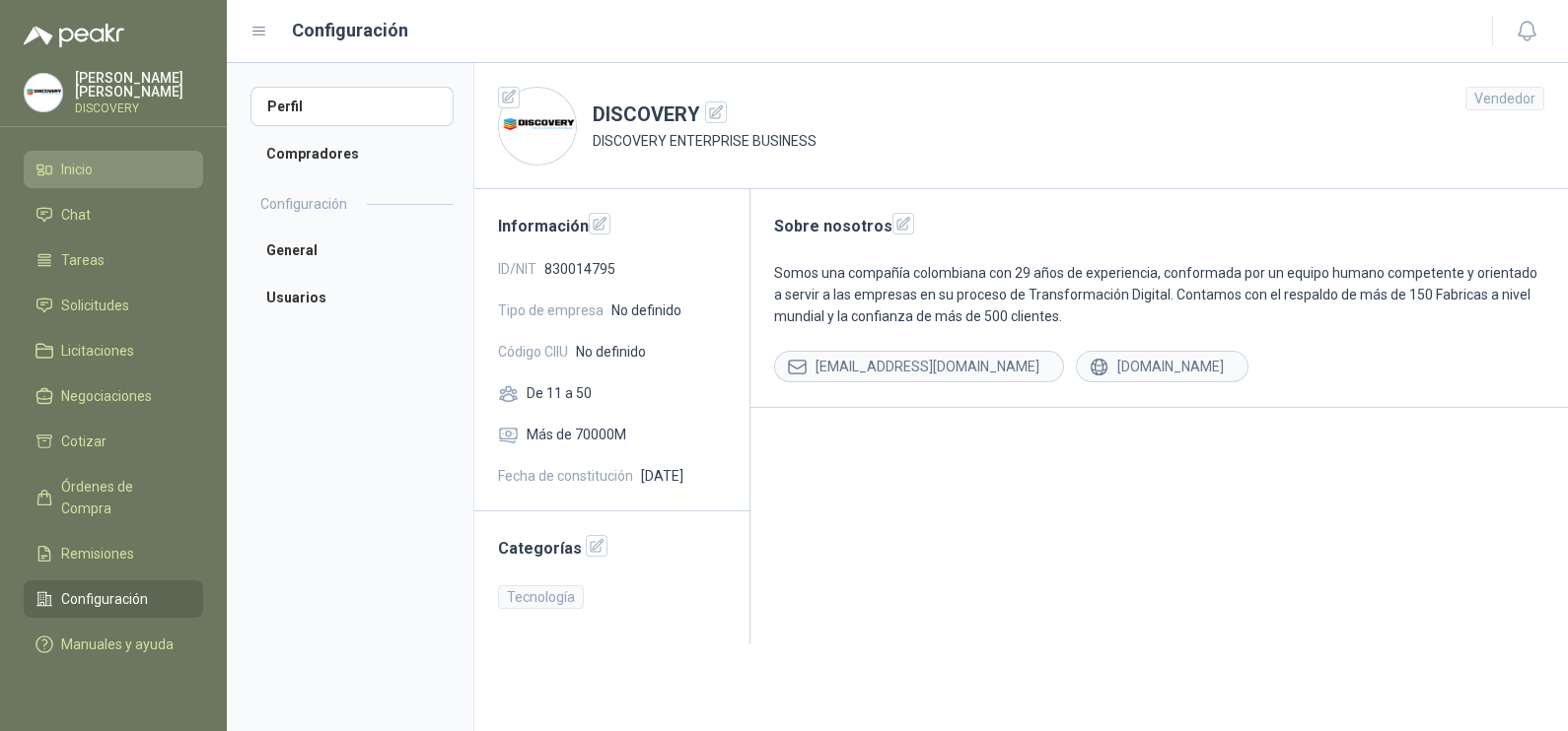
click at [69, 164] on span "Inicio" at bounding box center [77, 169] width 32 height 22
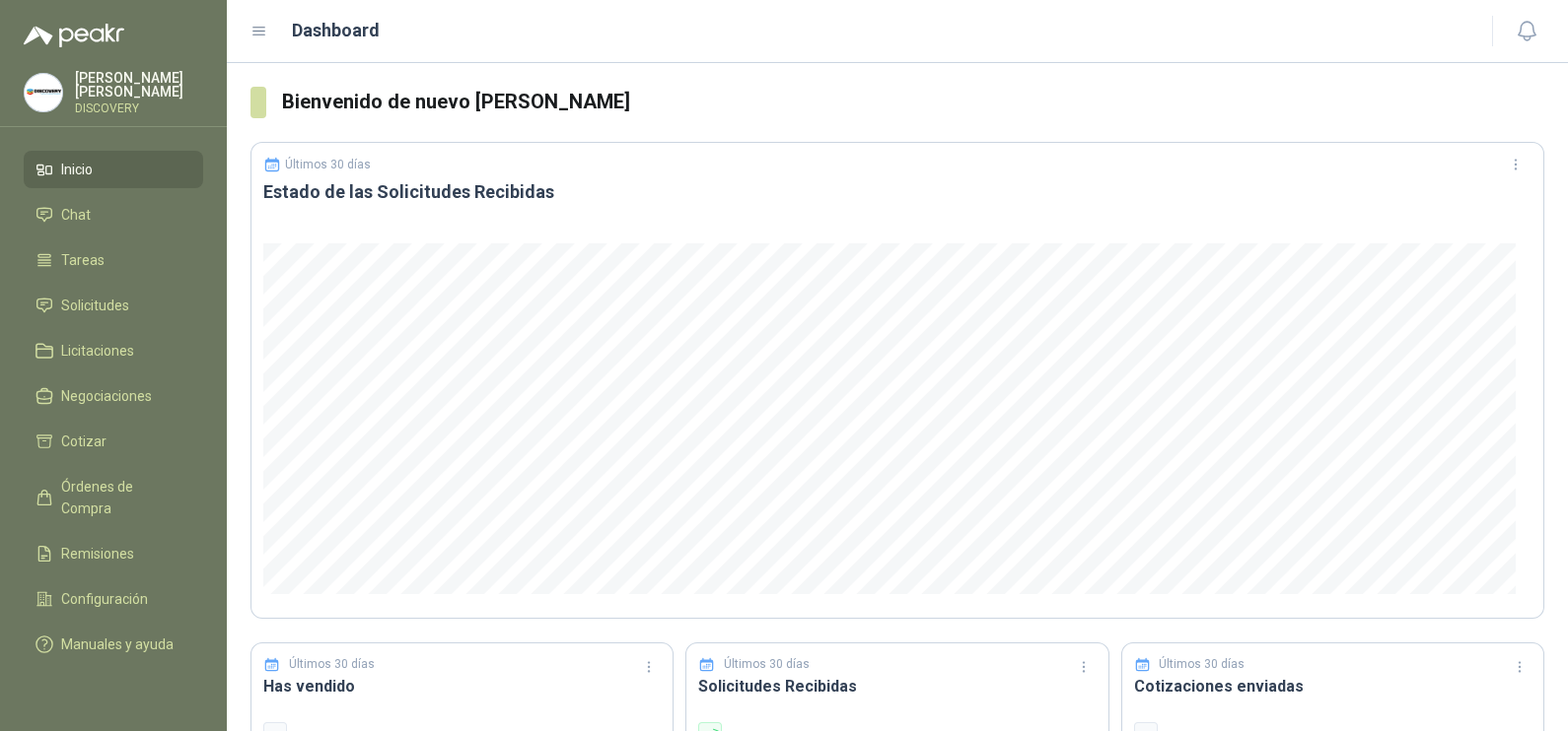
scroll to position [739, 0]
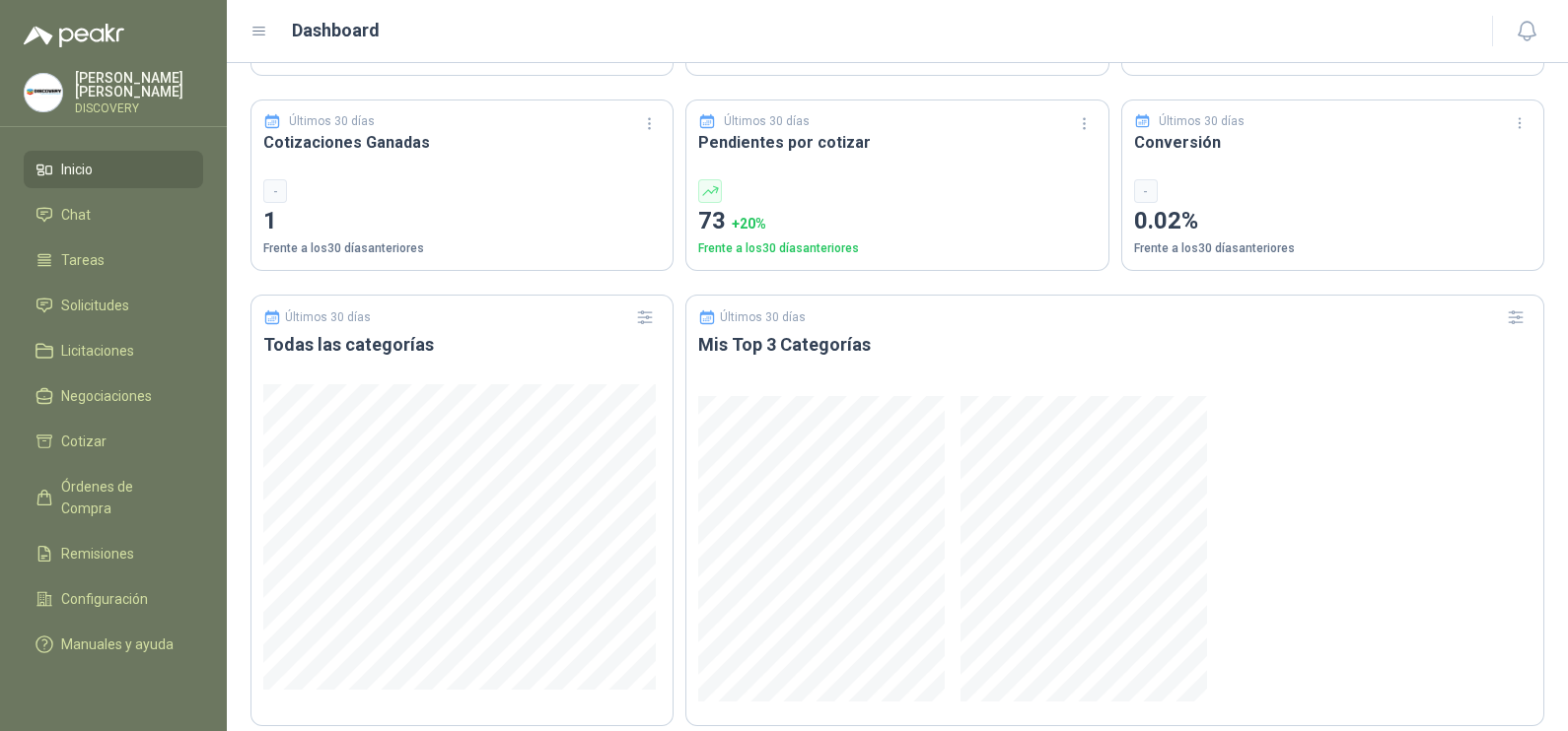
click at [267, 216] on p "1" at bounding box center [462, 222] width 397 height 38
click at [287, 161] on div "Últimos 30 días Cotizaciones Ganadas - 1 Frente a los 30 días anteriores" at bounding box center [462, 185] width 423 height 172
click at [276, 186] on div "-" at bounding box center [276, 191] width 24 height 24
click at [118, 209] on li "Chat" at bounding box center [113, 215] width 156 height 22
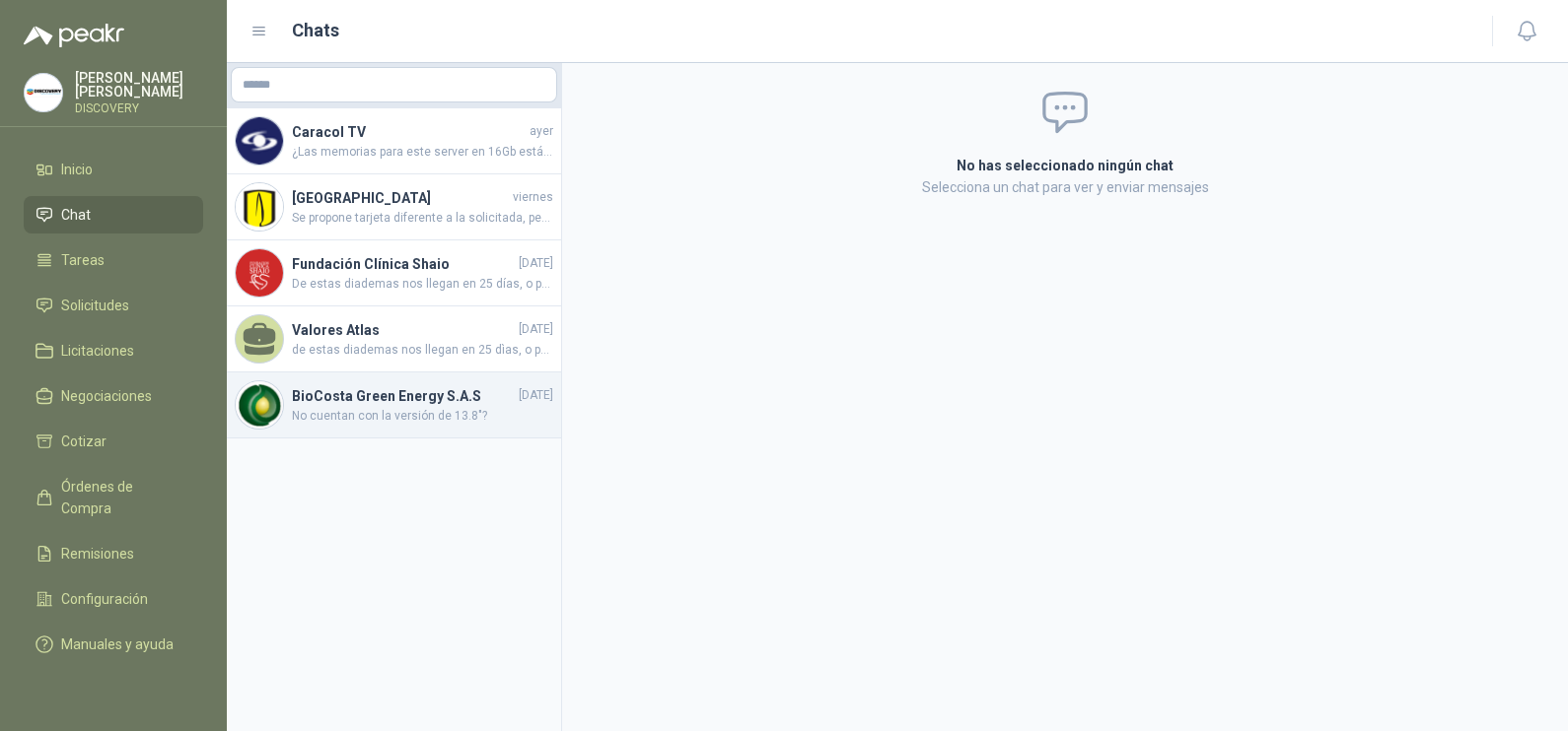
click at [437, 412] on span "No cuentan con la versión de 13.8"?" at bounding box center [422, 416] width 262 height 19
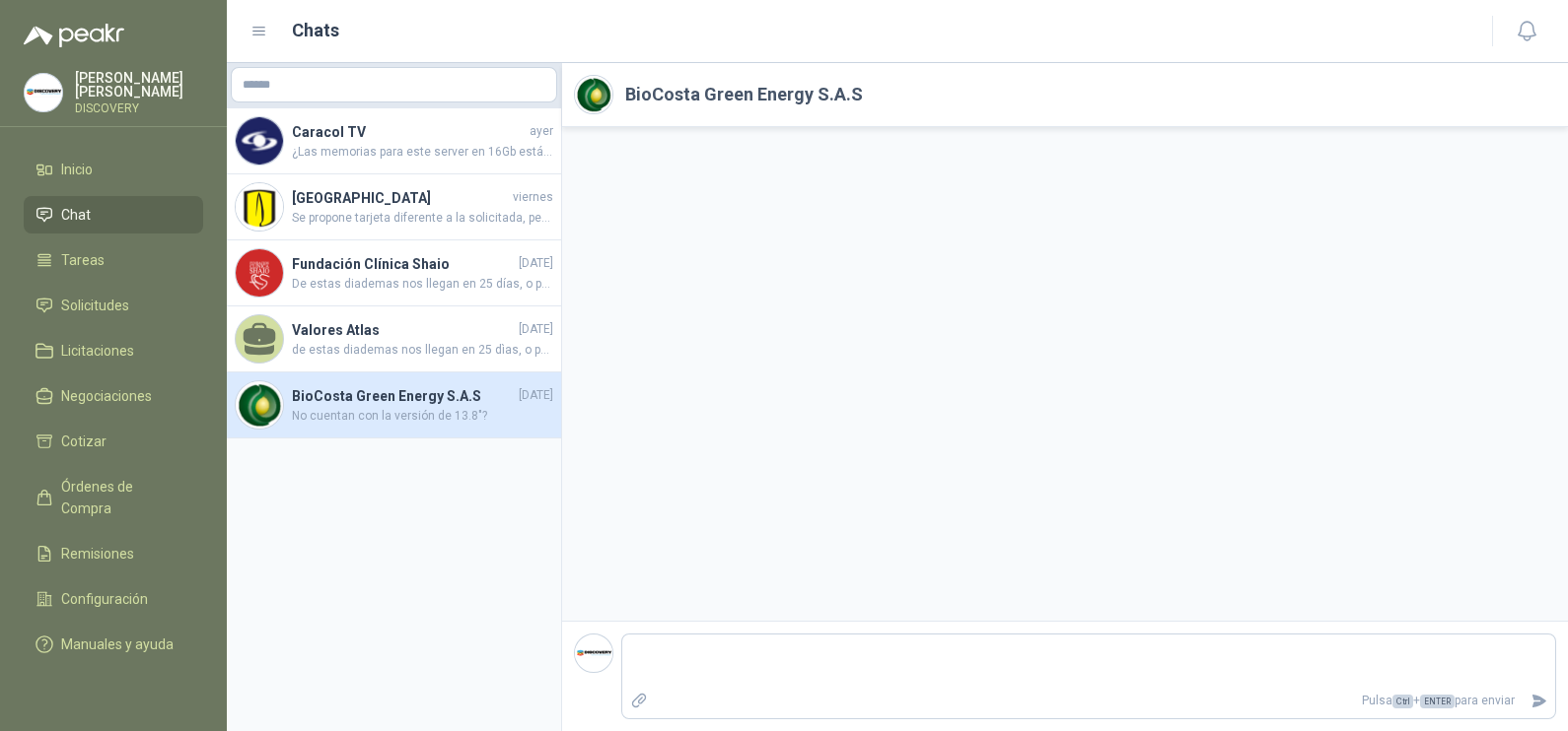
click at [756, 89] on h2 "BioCosta Green Energy S.A.S" at bounding box center [744, 95] width 238 height 28
click at [50, 298] on icon at bounding box center [45, 304] width 14 height 13
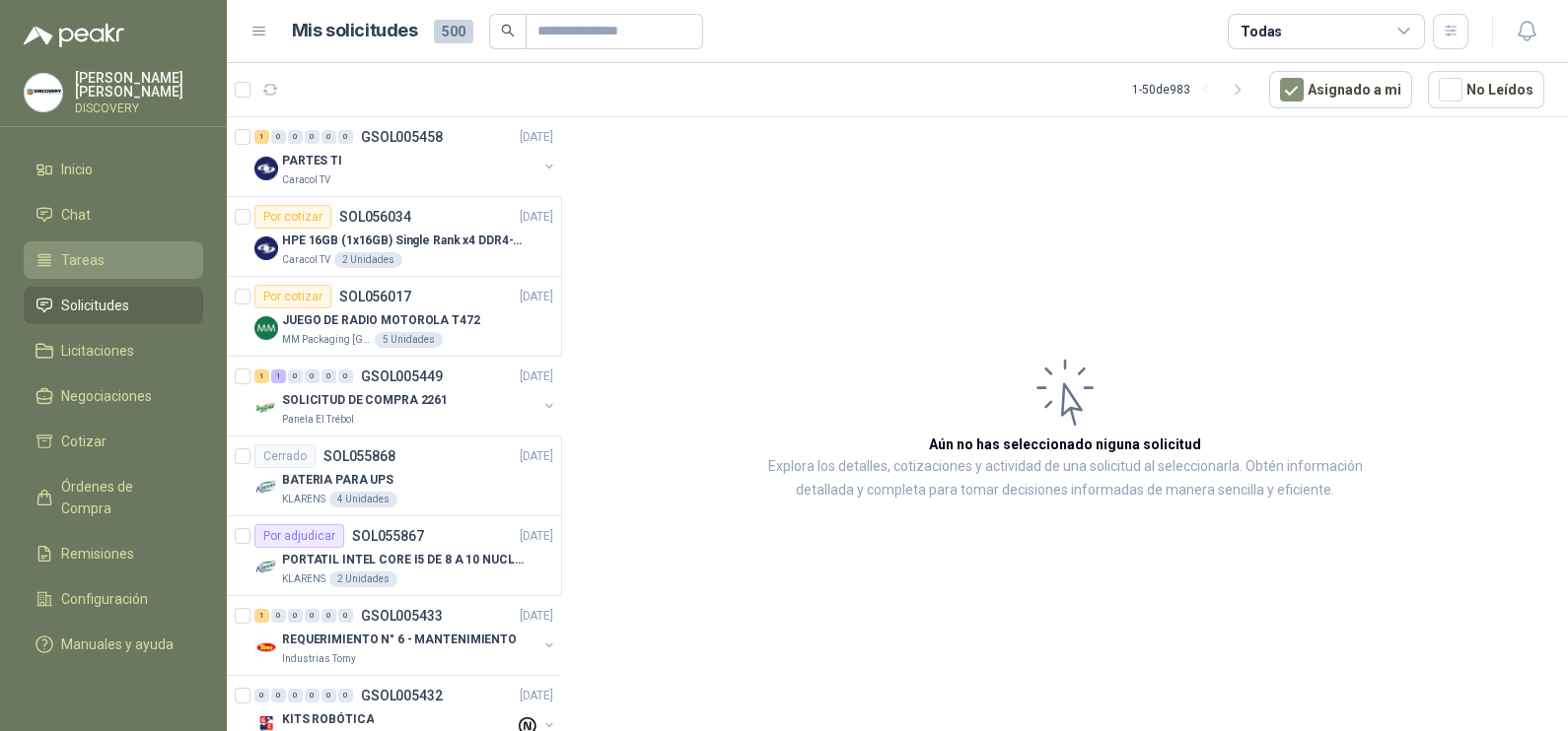
click at [74, 257] on span "Tareas" at bounding box center [83, 261] width 44 height 22
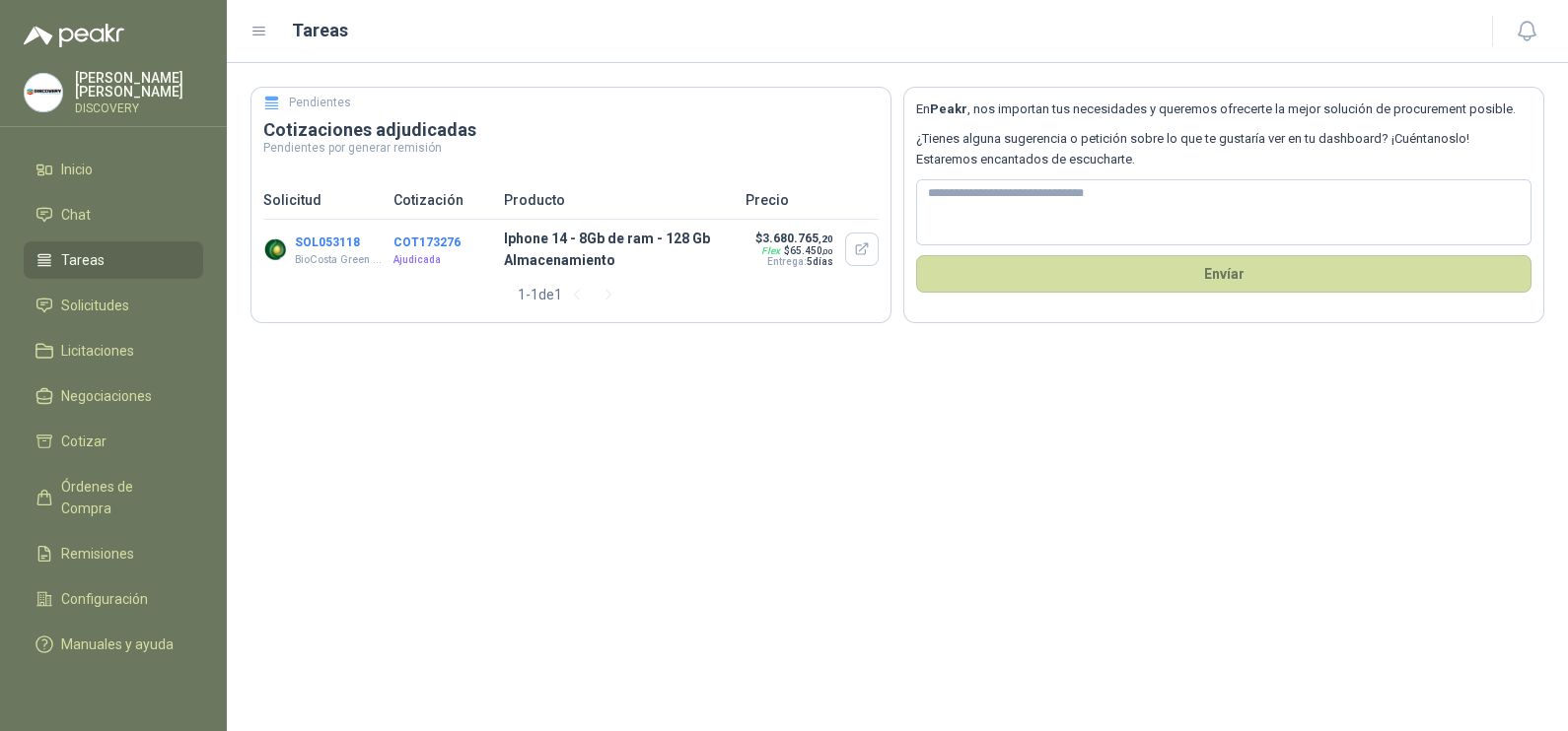
click at [433, 236] on button "COT173276" at bounding box center [427, 243] width 67 height 14
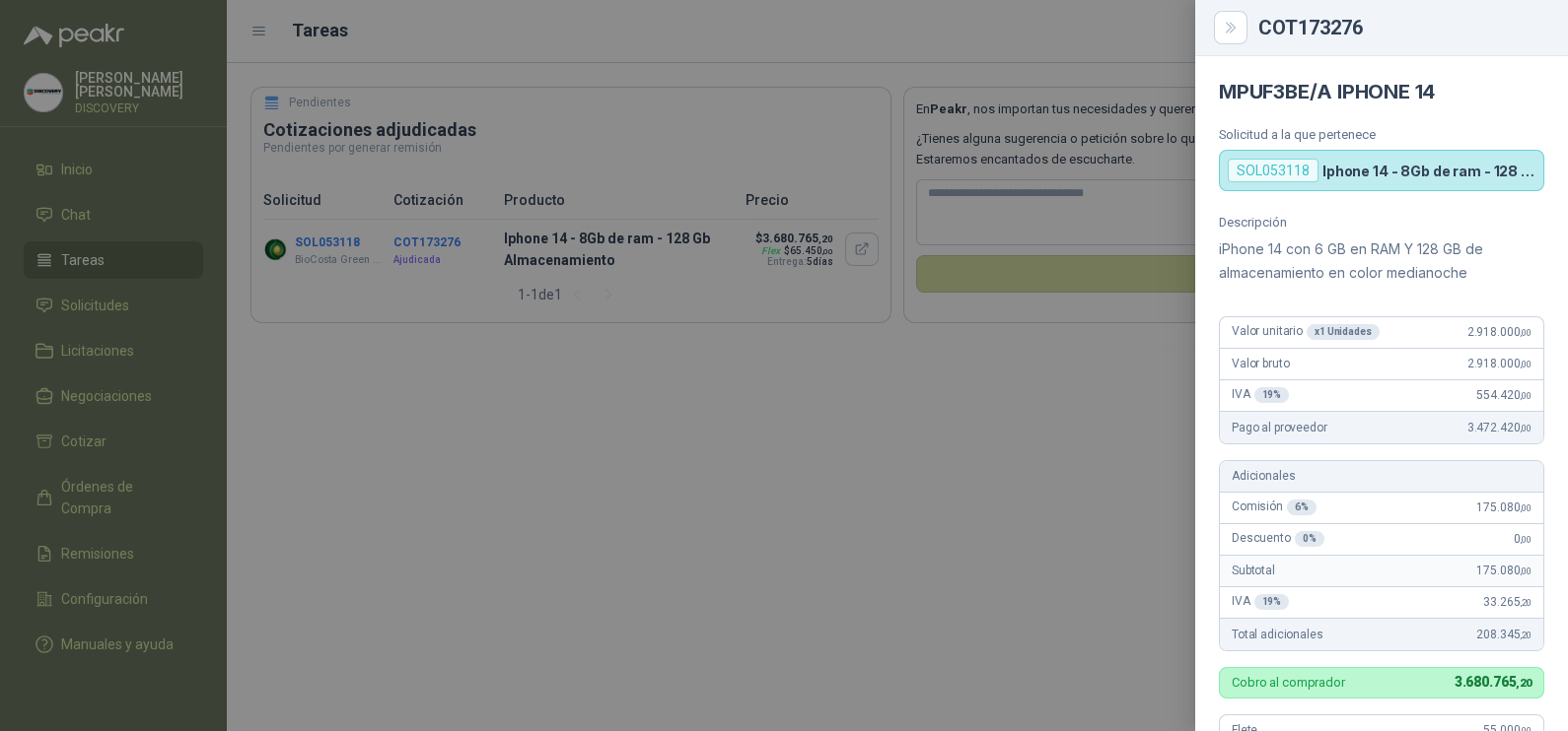
click at [656, 414] on div at bounding box center [784, 366] width 1568 height 731
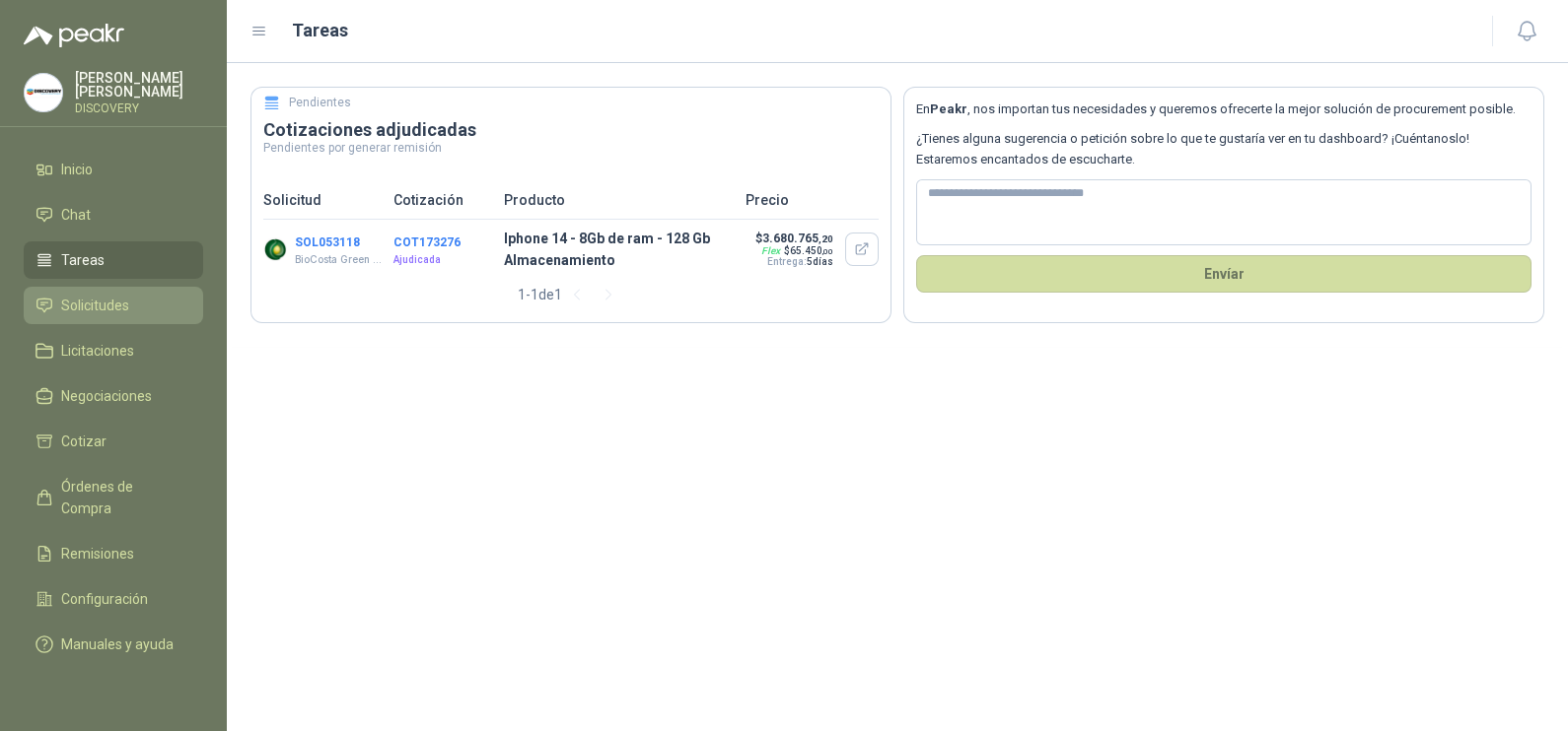
click at [127, 295] on span "Solicitudes" at bounding box center [95, 305] width 68 height 22
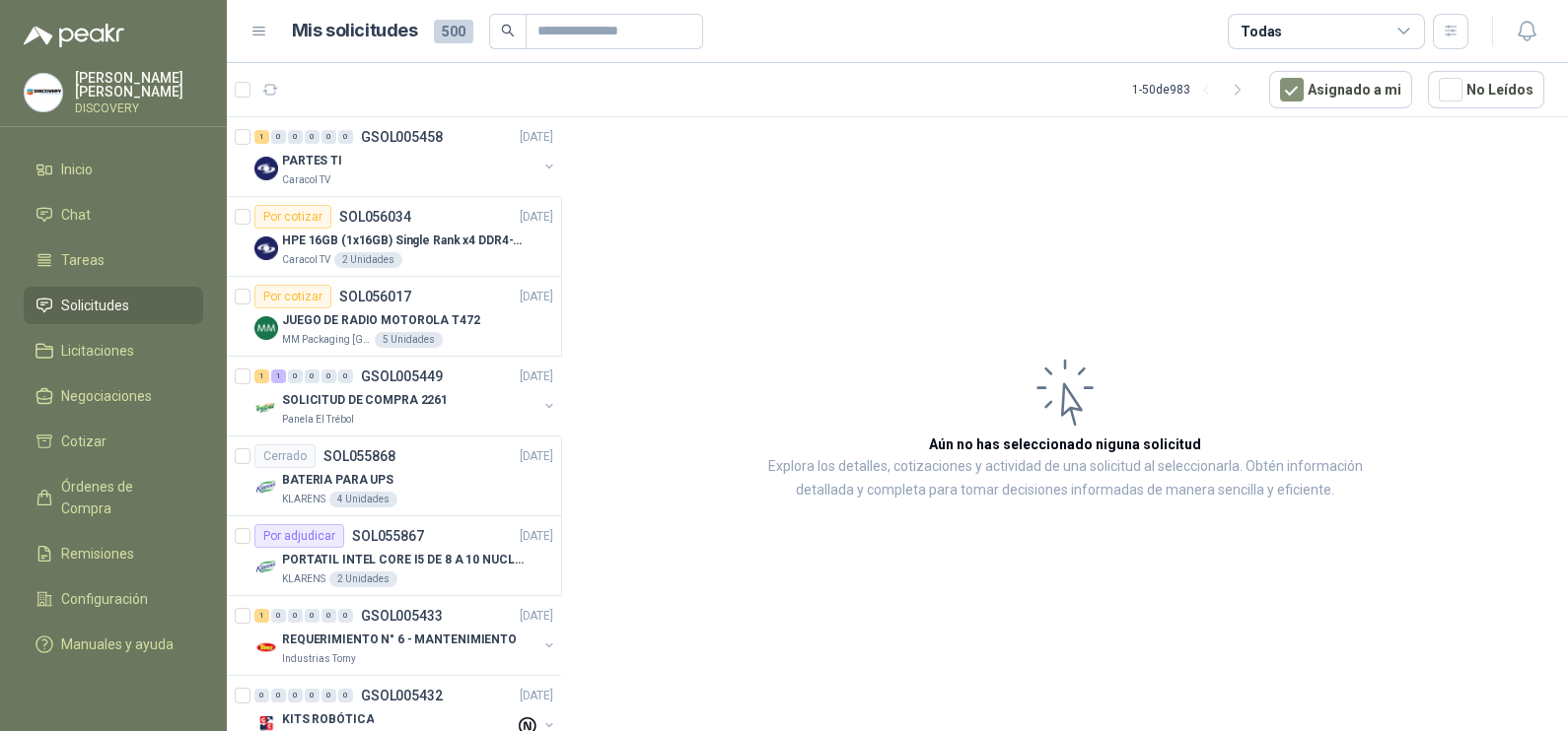
click at [1350, 23] on div "Todas" at bounding box center [1326, 32] width 197 height 36
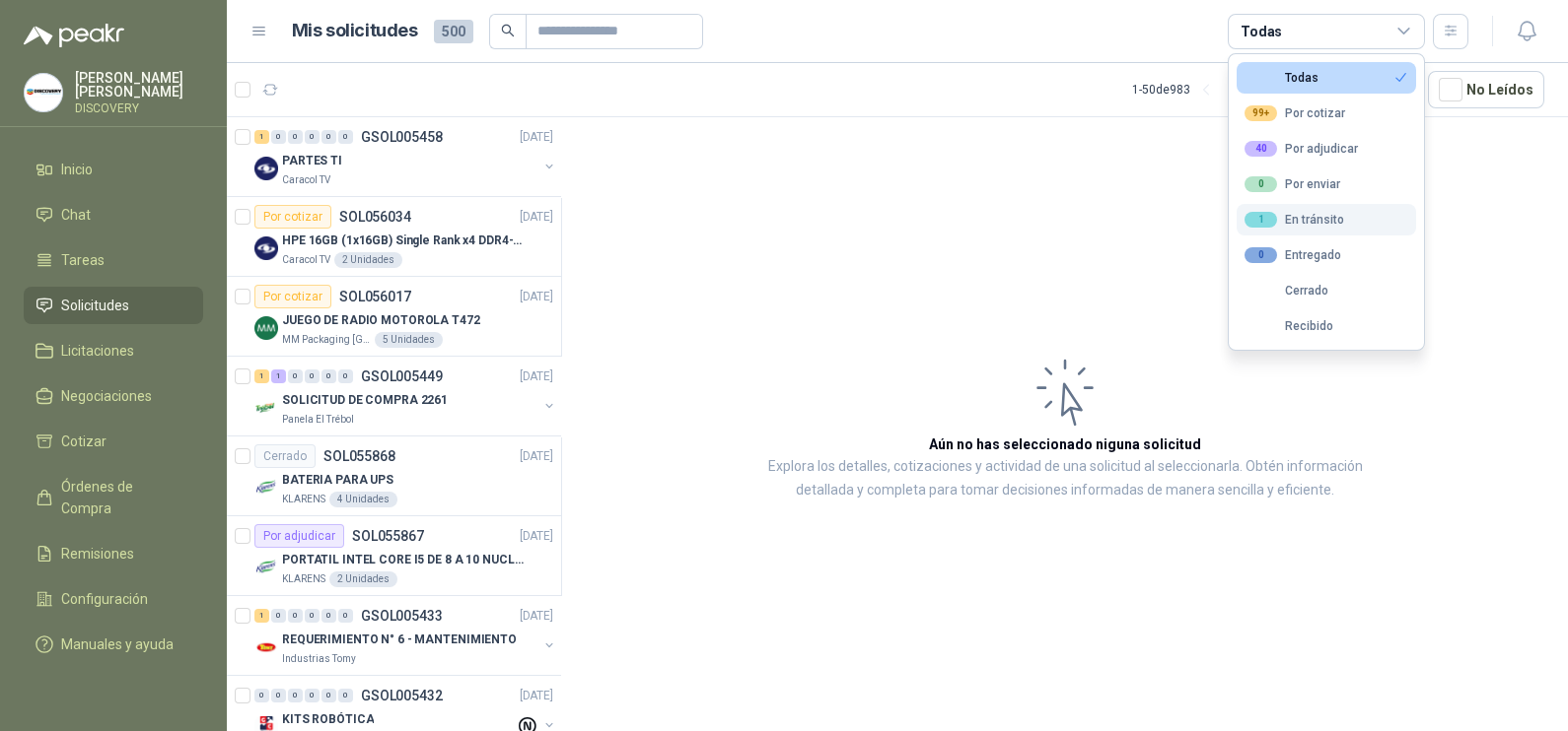
click at [1324, 228] on button "1 En tránsito" at bounding box center [1326, 220] width 179 height 32
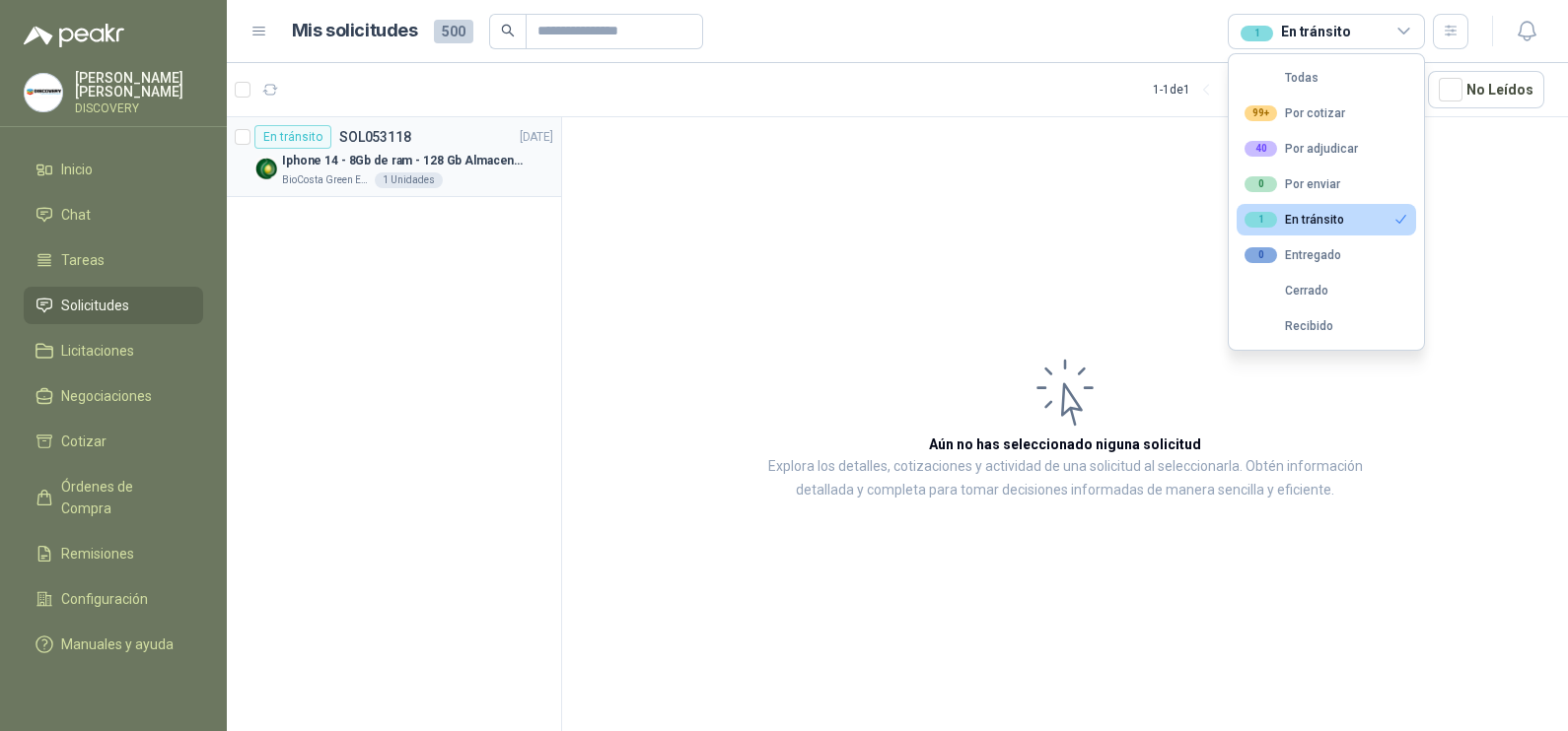
click at [396, 178] on div "1 Unidades" at bounding box center [408, 180] width 68 height 16
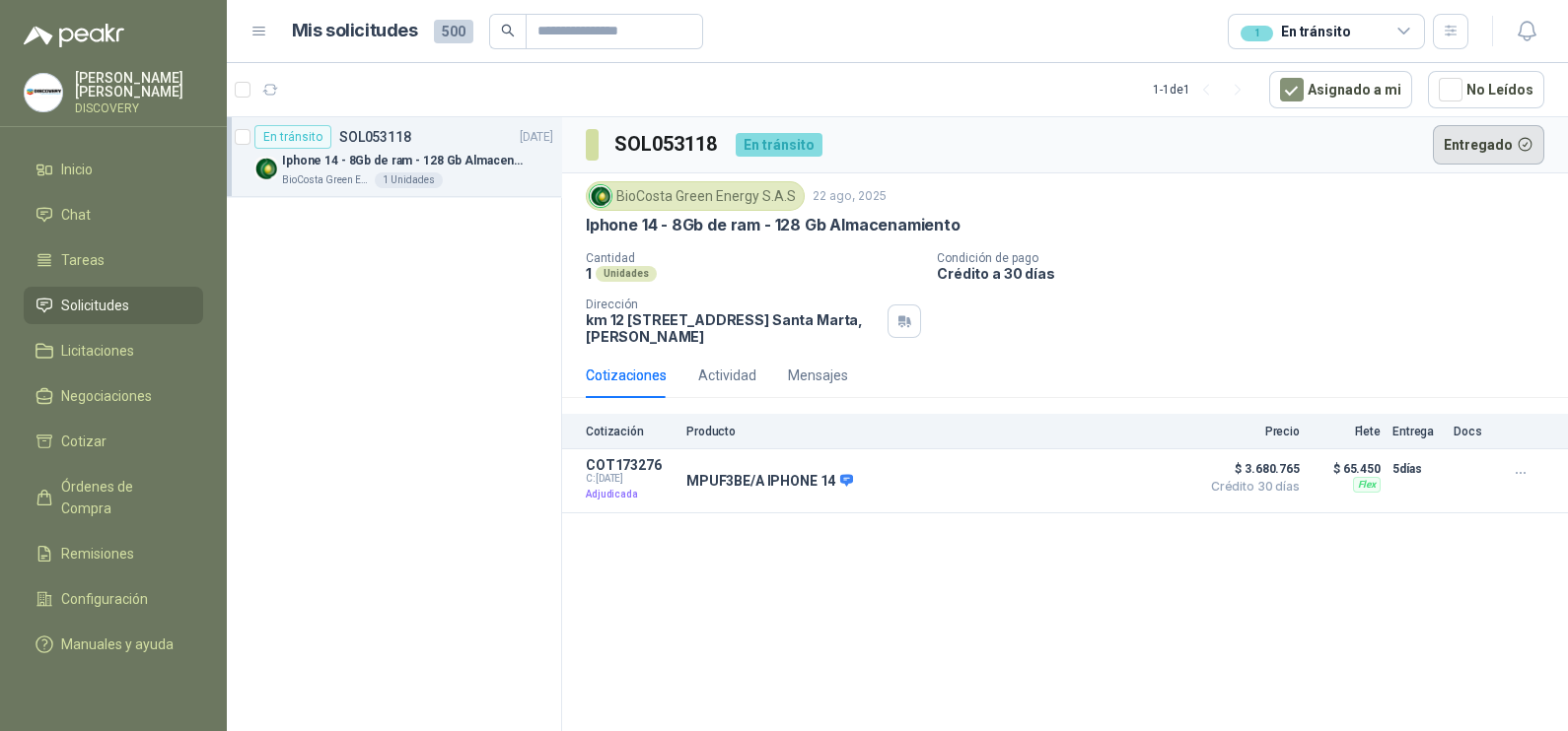
click at [1499, 152] on button "Entregado" at bounding box center [1489, 145] width 112 height 40
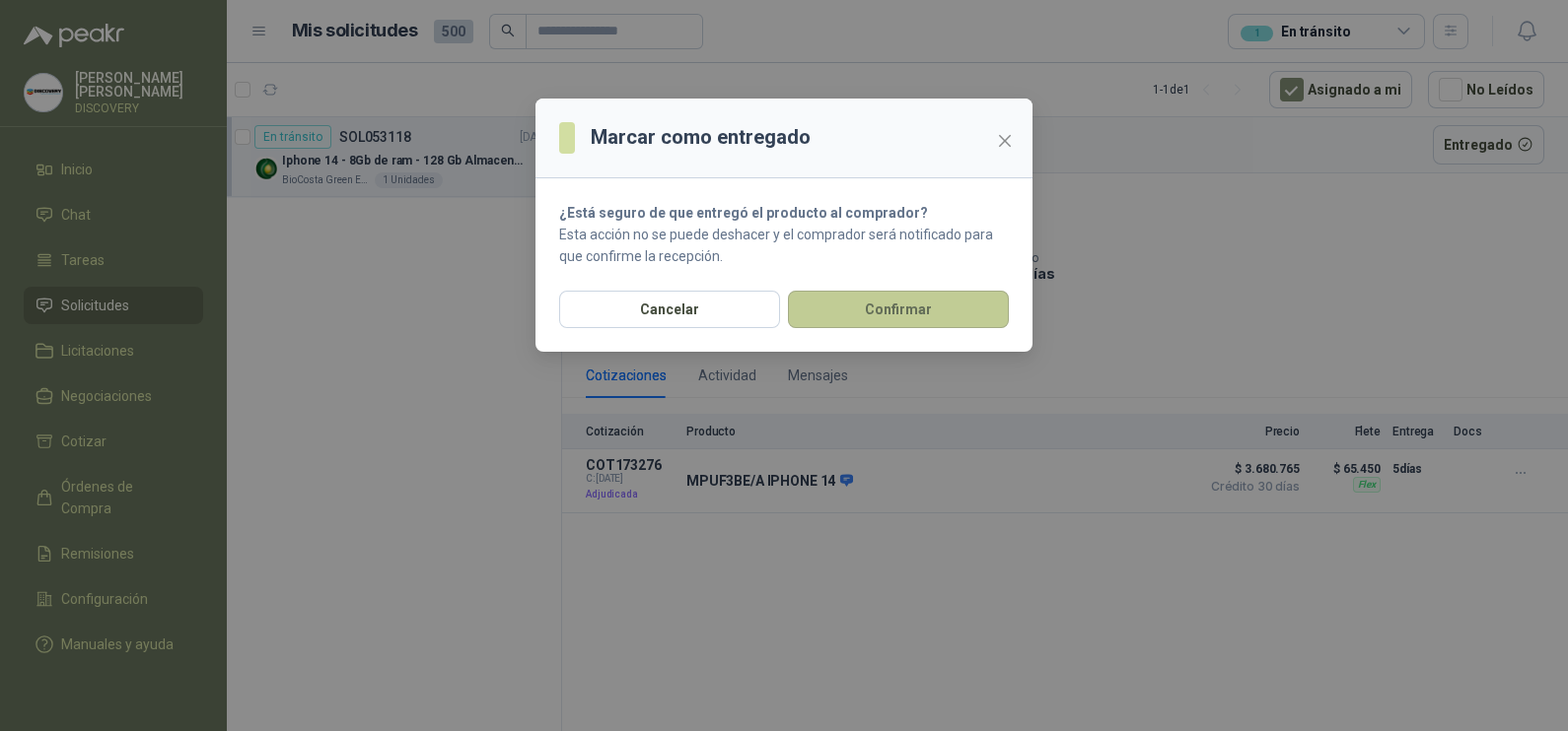
click at [952, 310] on button "Confirmar" at bounding box center [898, 309] width 221 height 38
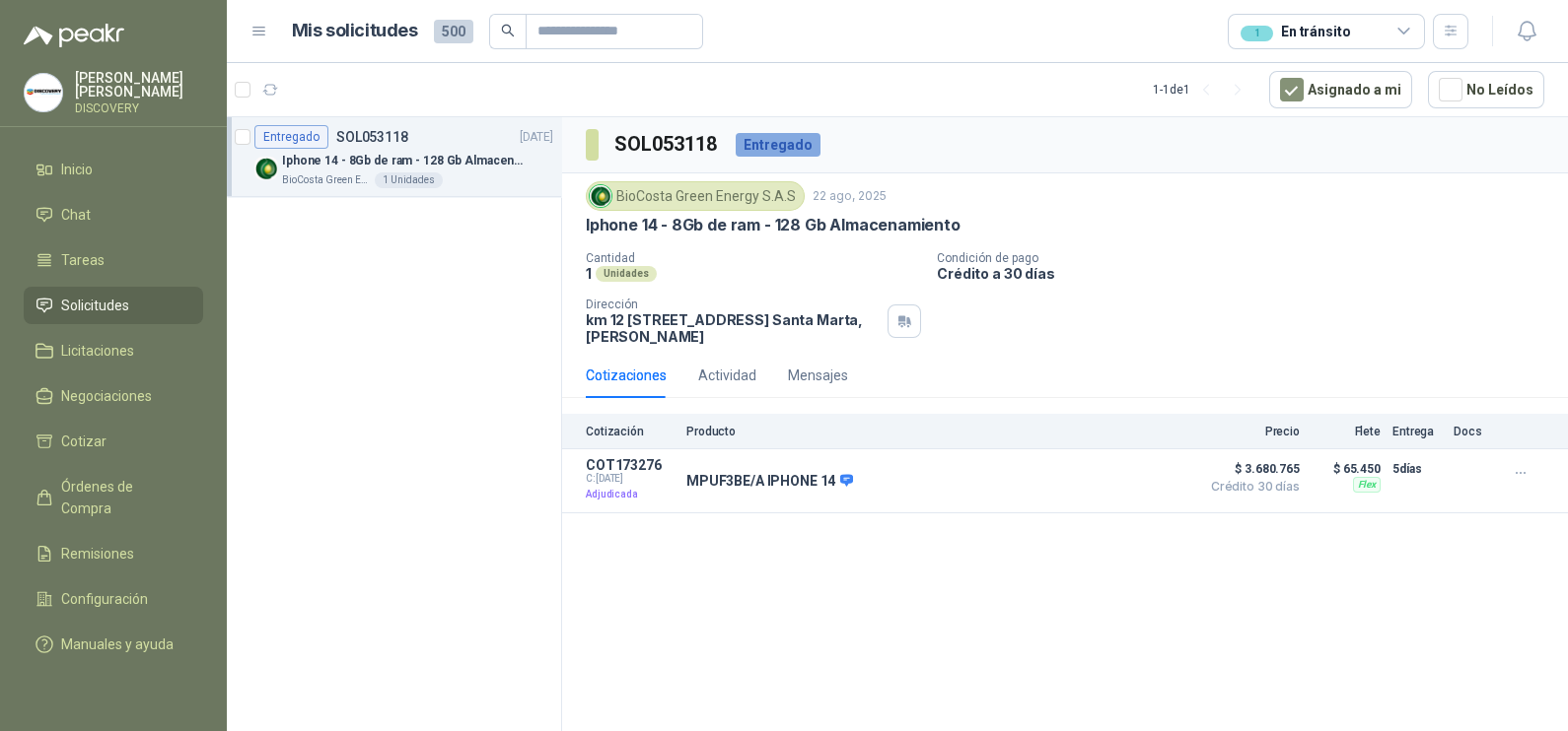
click at [390, 126] on div "Entregado SOL053118" at bounding box center [331, 137] width 154 height 24
click at [121, 243] on link "Tareas" at bounding box center [113, 261] width 179 height 38
